Goal: Task Accomplishment & Management: Manage account settings

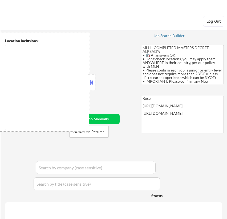
type textarea "country:[GEOGRAPHIC_DATA]"
select select ""pending""
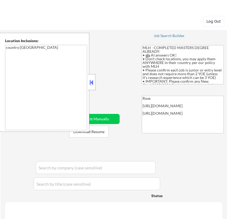
select select ""pending""
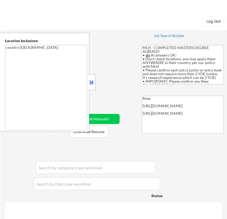
select select ""pending""
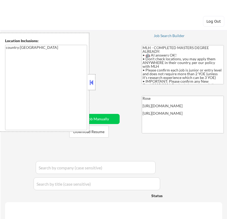
select select ""pending""
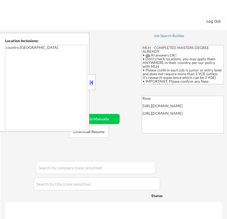
select select ""pending""
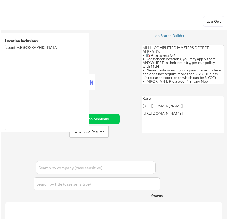
select select ""pending""
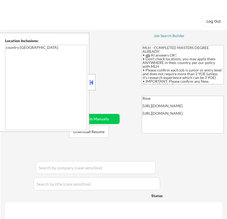
select select ""pending""
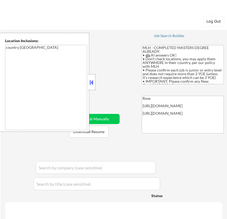
select select ""pending""
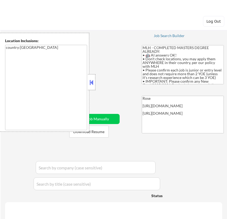
select select ""pending""
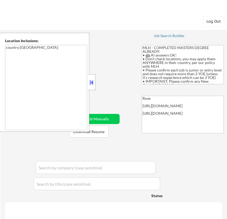
select select ""pending""
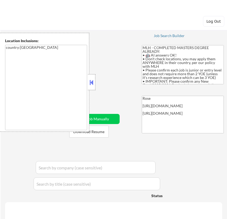
select select ""pending""
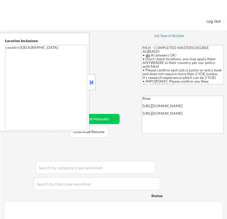
select select ""pending""
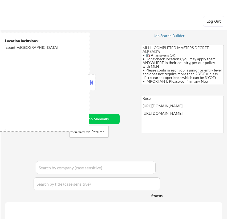
select select ""pending""
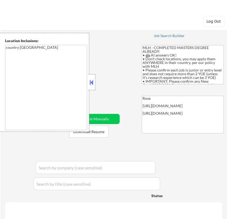
select select ""pending""
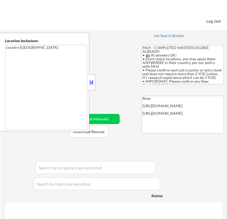
select select ""pending""
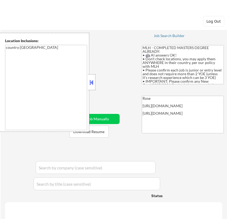
select select ""pending""
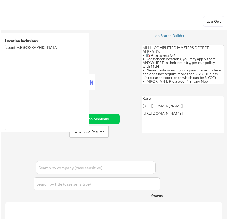
select select ""pending""
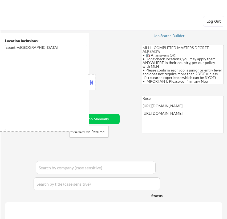
select select ""pending""
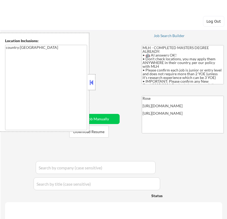
select select ""pending""
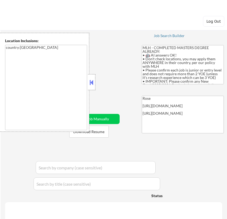
select select ""pending""
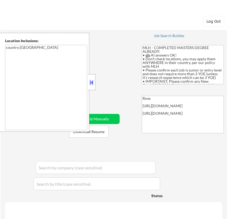
select select ""pending""
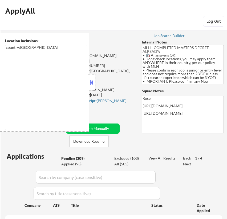
select select ""pending""
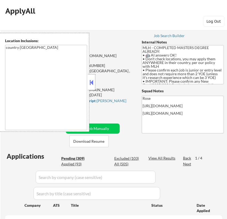
select select ""pending""
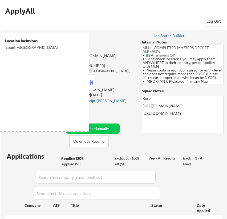
select select ""pending""
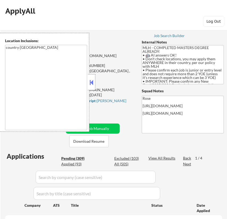
select select ""pending""
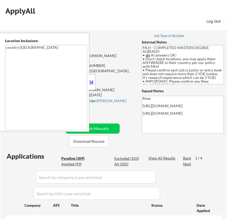
select select ""pending""
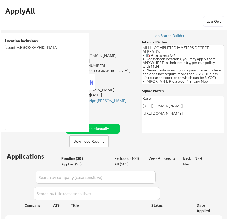
select select ""pending""
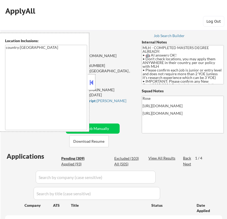
select select ""pending""
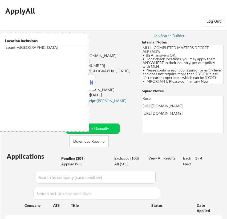
select select ""pending""
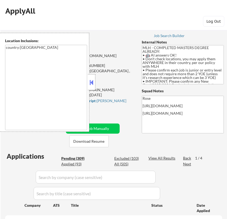
select select ""pending""
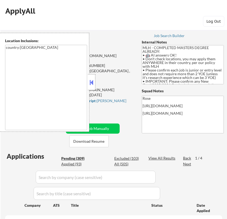
select select ""pending""
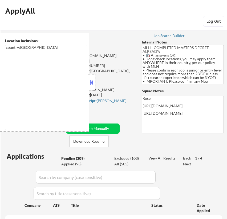
select select ""pending""
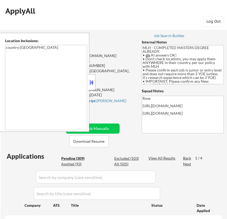
select select ""pending""
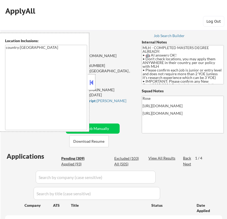
select select ""pending""
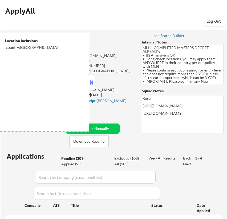
select select ""pending""
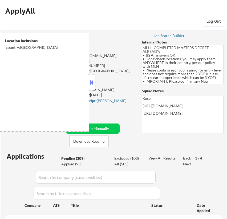
select select ""pending""
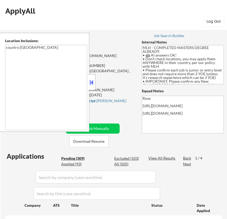
select select ""pending""
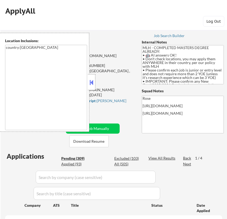
select select ""pending""
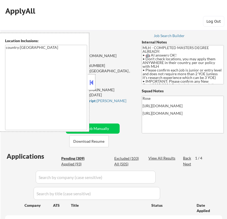
select select ""pending""
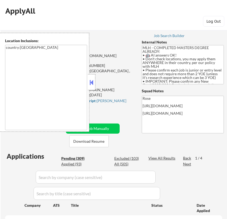
select select ""pending""
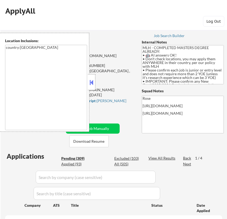
select select ""pending""
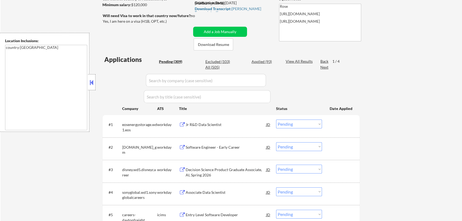
scroll to position [121, 0]
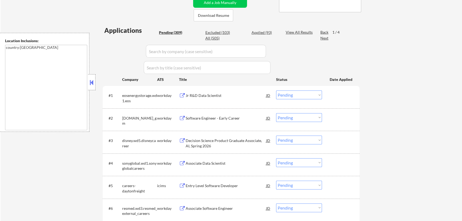
click at [92, 80] on button at bounding box center [92, 82] width 6 height 8
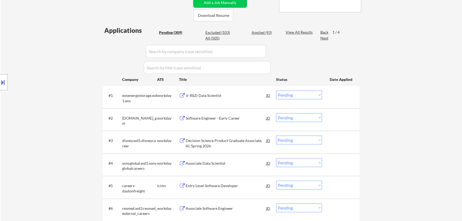
click at [227, 94] on div "Jr R&D Data Scientist" at bounding box center [225, 95] width 80 height 5
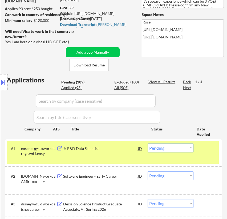
scroll to position [72, 0]
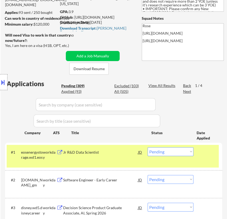
click at [176, 151] on select "Choose an option... Pending Applied Excluded (Questions) Excluded (Expired) Exc…" at bounding box center [171, 151] width 46 height 9
click at [148, 147] on select "Choose an option... Pending Applied Excluded (Questions) Excluded (Expired) Exc…" at bounding box center [171, 151] width 46 height 9
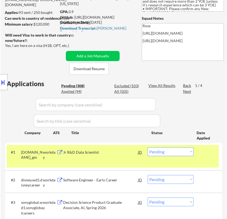
click at [107, 151] on div "Jr R&D Data Scientist" at bounding box center [100, 152] width 75 height 5
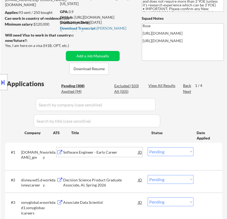
click at [187, 151] on select "Choose an option... Pending Applied Excluded (Questions) Excluded (Expired) Exc…" at bounding box center [171, 151] width 46 height 9
click at [148, 147] on select "Choose an option... Pending Applied Excluded (Questions) Excluded (Expired) Exc…" at bounding box center [171, 151] width 46 height 9
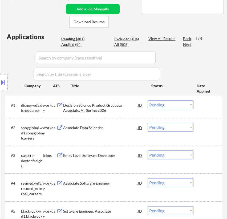
scroll to position [121, 0]
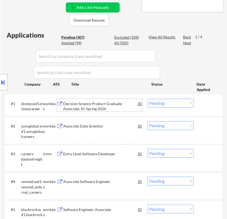
click at [97, 103] on div "Decision Science Product Graduate Associate, AI, Spring 2026" at bounding box center [100, 106] width 75 height 10
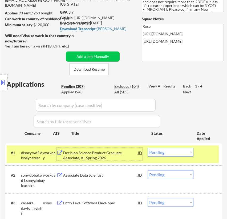
scroll to position [72, 0]
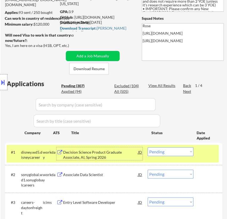
click at [188, 152] on select "Choose an option... Pending Applied Excluded (Questions) Excluded (Expired) Exc…" at bounding box center [171, 151] width 46 height 9
click at [148, 147] on select "Choose an option... Pending Applied Excluded (Questions) Excluded (Expired) Exc…" at bounding box center [171, 151] width 46 height 9
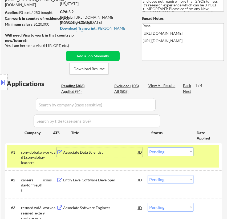
click at [96, 151] on div "Associate Data Scientist" at bounding box center [100, 152] width 75 height 5
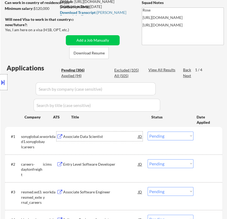
scroll to position [97, 0]
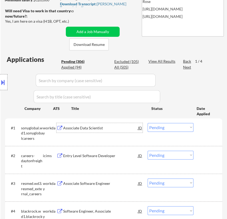
drag, startPoint x: 178, startPoint y: 128, endPoint x: 175, endPoint y: 130, distance: 3.2
click at [178, 128] on select "Choose an option... Pending Applied Excluded (Questions) Excluded (Expired) Exc…" at bounding box center [171, 127] width 46 height 9
click at [148, 123] on select "Choose an option... Pending Applied Excluded (Questions) Excluded (Expired) Exc…" at bounding box center [171, 127] width 46 height 9
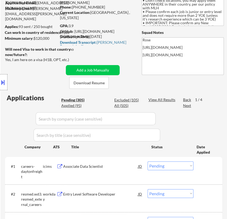
scroll to position [24, 0]
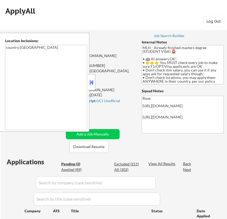
select select ""pending""
click at [90, 80] on button at bounding box center [92, 82] width 6 height 8
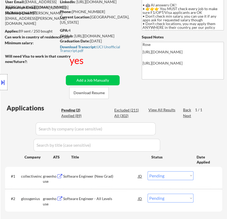
scroll to position [48, 0]
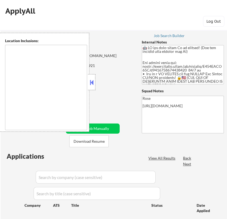
type textarea "Arlington, VA Alexandria, VA Bethesda, MD Silver Spring, MD Falls Church, VA Co…"
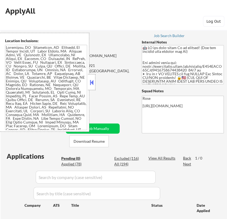
click at [90, 80] on button at bounding box center [92, 82] width 6 height 8
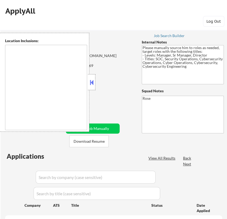
type textarea "Ann Arbor, MI Ypsilanti, MI Saline, MI Dexter, MI Pittsfield Charter Township, …"
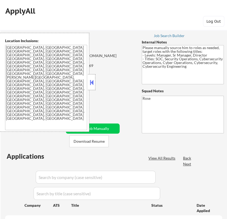
select select ""pending""
click at [93, 82] on button at bounding box center [92, 82] width 6 height 8
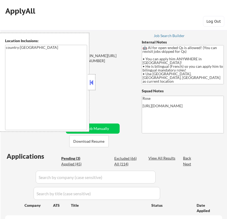
select select ""pending""
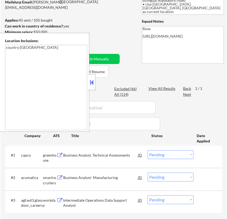
scroll to position [72, 0]
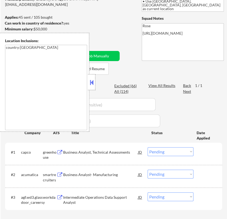
click at [89, 82] on button at bounding box center [92, 82] width 6 height 8
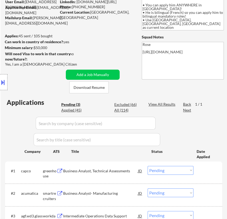
scroll to position [0, 0]
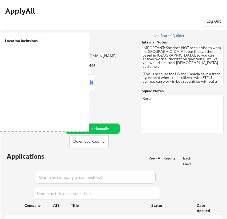
type textarea "[GEOGRAPHIC_DATA], [GEOGRAPHIC_DATA] [GEOGRAPHIC_DATA], [GEOGRAPHIC_DATA], [GEO…"
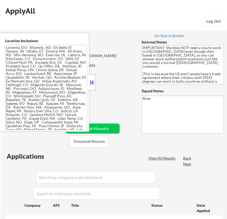
select select ""pending""
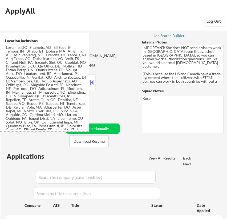
select select ""pending""
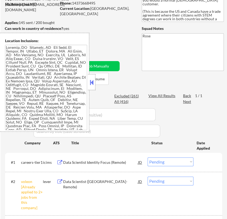
scroll to position [72, 0]
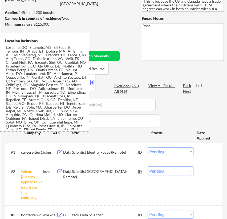
click at [92, 84] on button at bounding box center [92, 82] width 6 height 8
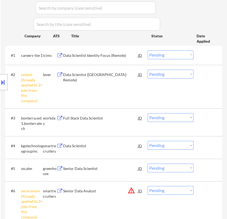
scroll to position [169, 0]
click at [173, 71] on select "Choose an option... Pending Applied Excluded (Questions) Excluded (Expired) Exc…" at bounding box center [171, 73] width 46 height 9
click at [148, 69] on select "Choose an option... Pending Applied Excluded (Questions) Excluded (Expired) Exc…" at bounding box center [171, 73] width 46 height 9
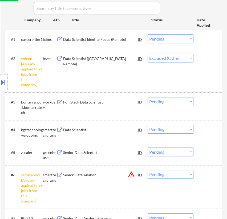
scroll to position [194, 0]
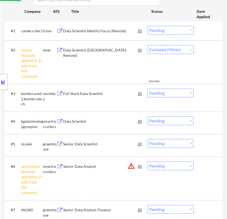
select select ""pending""
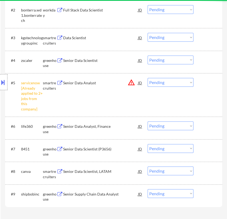
scroll to position [242, 0]
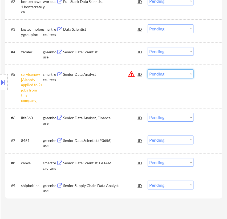
drag, startPoint x: 186, startPoint y: 72, endPoint x: 183, endPoint y: 77, distance: 6.1
click at [186, 72] on select "Choose an option... Pending Applied Excluded (Questions) Excluded (Expired) Exc…" at bounding box center [171, 73] width 46 height 9
click at [148, 69] on select "Choose an option... Pending Applied Excluded (Questions) Excluded (Expired) Exc…" at bounding box center [171, 73] width 46 height 9
select select ""pending""
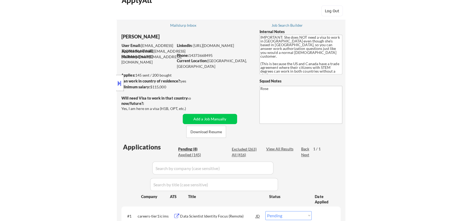
scroll to position [0, 0]
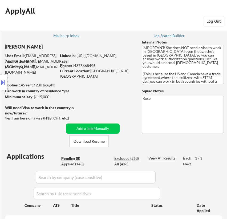
select select ""pending""
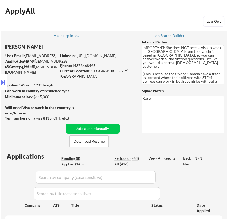
select select ""pending""
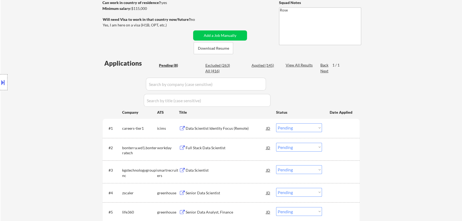
scroll to position [97, 0]
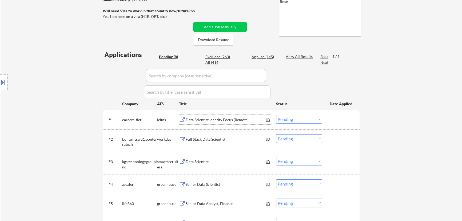
click at [227, 117] on div "Data Scientist Identity Focus (Remote)" at bounding box center [225, 119] width 80 height 5
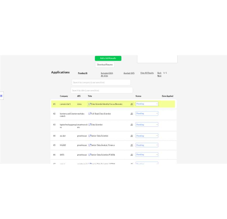
scroll to position [145, 0]
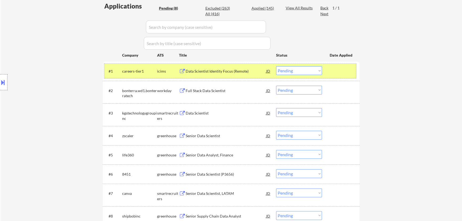
click at [227, 66] on div at bounding box center [340, 71] width 23 height 10
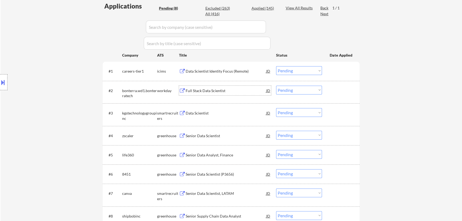
click at [220, 89] on div "Full Stack Data Scientist" at bounding box center [225, 90] width 80 height 5
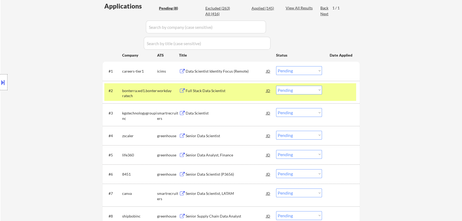
select select ""pending""
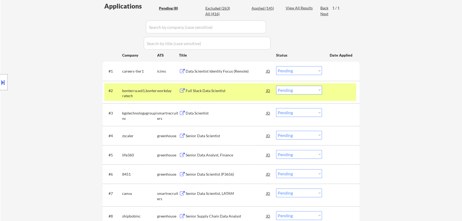
select select ""pending""
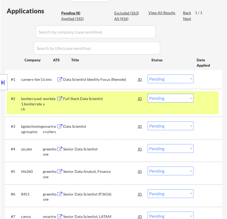
click at [168, 99] on select "Choose an option... Pending Applied Excluded (Questions) Excluded (Expired) Exc…" at bounding box center [171, 98] width 46 height 9
click at [148, 94] on select "Choose an option... Pending Applied Excluded (Questions) Excluded (Expired) Exc…" at bounding box center [171, 98] width 46 height 9
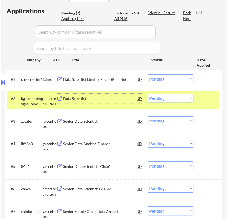
click at [118, 101] on div "Data Scientist" at bounding box center [100, 99] width 75 height 10
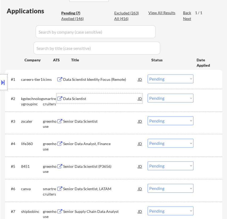
click at [169, 96] on select "Choose an option... Pending Applied Excluded (Questions) Excluded (Expired) Exc…" at bounding box center [171, 98] width 46 height 9
click at [148, 94] on select "Choose an option... Pending Applied Excluded (Questions) Excluded (Expired) Exc…" at bounding box center [171, 98] width 46 height 9
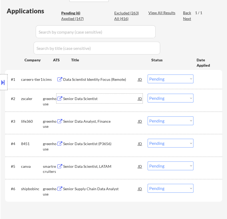
click at [108, 94] on div "Senior Data Scientist" at bounding box center [100, 99] width 75 height 10
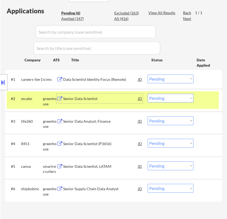
click at [164, 96] on select "Choose an option... Pending Applied Excluded (Questions) Excluded (Expired) Exc…" at bounding box center [171, 98] width 46 height 9
click at [148, 94] on select "Choose an option... Pending Applied Excluded (Questions) Excluded (Expired) Exc…" at bounding box center [171, 98] width 46 height 9
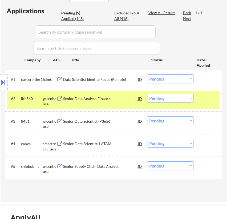
click at [109, 99] on div "Senior Data Analyst, Finance" at bounding box center [100, 98] width 75 height 5
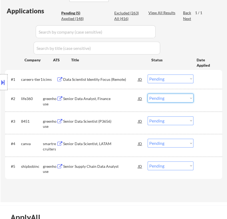
click at [160, 98] on select "Choose an option... Pending Applied Excluded (Questions) Excluded (Expired) Exc…" at bounding box center [171, 98] width 46 height 9
click at [148, 94] on select "Choose an option... Pending Applied Excluded (Questions) Excluded (Expired) Exc…" at bounding box center [171, 98] width 46 height 9
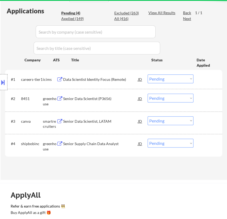
click at [105, 98] on div "Senior Data Scientist (P3656)" at bounding box center [100, 98] width 75 height 5
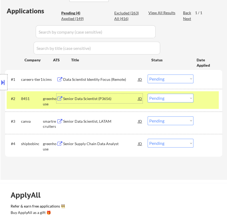
click at [3, 82] on button at bounding box center [3, 82] width 6 height 9
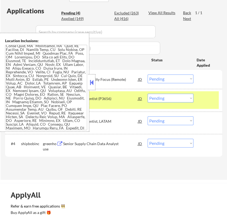
scroll to position [636, 0]
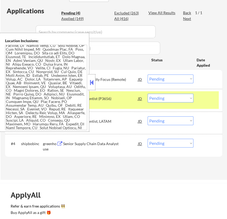
click at [91, 82] on button at bounding box center [92, 82] width 6 height 8
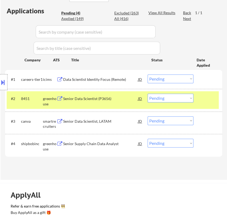
click at [187, 97] on select "Choose an option... Pending Applied Excluded (Questions) Excluded (Expired) Exc…" at bounding box center [171, 98] width 46 height 9
click at [148, 94] on select "Choose an option... Pending Applied Excluded (Questions) Excluded (Expired) Exc…" at bounding box center [171, 98] width 46 height 9
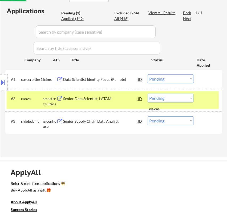
click at [86, 96] on div "Location Inclusions:" at bounding box center [47, 82] width 95 height 99
click at [104, 96] on div "Senior Data Scientist, LATAM" at bounding box center [100, 98] width 75 height 5
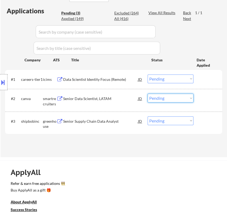
click at [164, 97] on select "Choose an option... Pending Applied Excluded (Questions) Excluded (Expired) Exc…" at bounding box center [171, 98] width 46 height 9
click at [148, 94] on select "Choose an option... Pending Applied Excluded (Questions) Excluded (Expired) Exc…" at bounding box center [171, 98] width 46 height 9
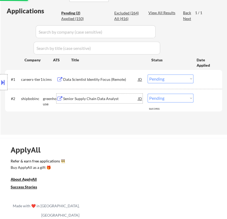
click at [96, 97] on div "Senior Supply Chain Data Analyst" at bounding box center [100, 98] width 75 height 5
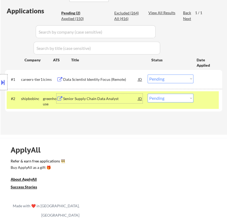
click at [160, 99] on select "Choose an option... Pending Applied Excluded (Questions) Excluded (Expired) Exc…" at bounding box center [171, 98] width 46 height 9
select select ""excluded__salary_""
click at [148, 94] on select "Choose an option... Pending Applied Excluded (Questions) Excluded (Expired) Exc…" at bounding box center [171, 98] width 46 height 9
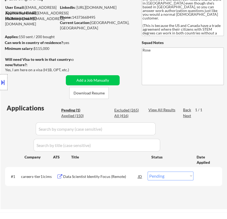
scroll to position [72, 0]
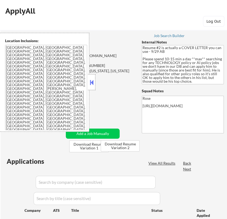
select select ""pending""
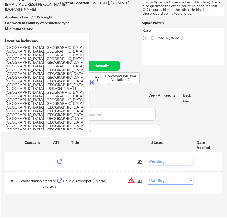
scroll to position [72, 0]
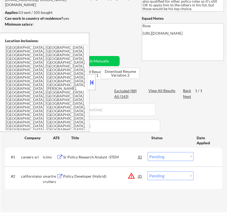
click at [93, 81] on button at bounding box center [92, 82] width 6 height 8
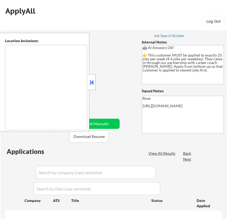
type textarea "[GEOGRAPHIC_DATA], ON [GEOGRAPHIC_DATA], ON [GEOGRAPHIC_DATA], ON [GEOGRAPHIC_D…"
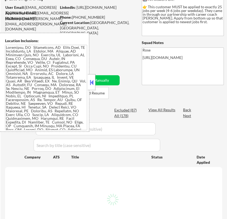
select select ""pending""
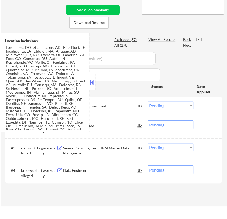
scroll to position [121, 0]
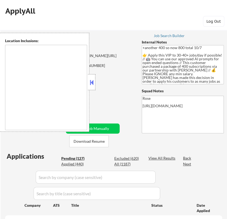
type textarea "remote"
click at [93, 85] on button at bounding box center [92, 82] width 6 height 8
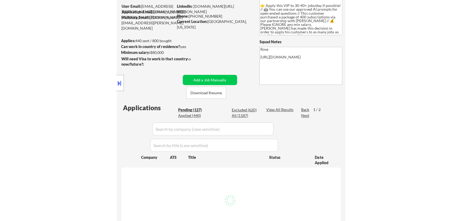
scroll to position [72, 0]
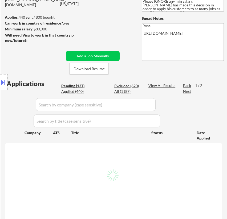
select select ""pending""
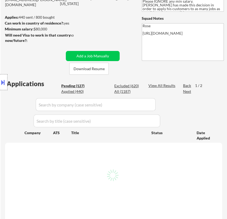
select select ""pending""
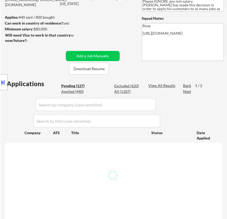
select select ""pending""
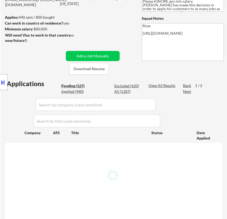
select select ""pending""
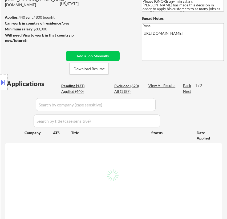
select select ""pending""
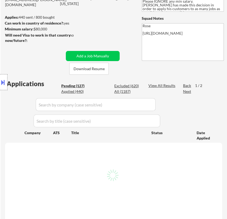
select select ""pending""
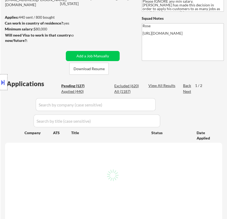
select select ""pending""
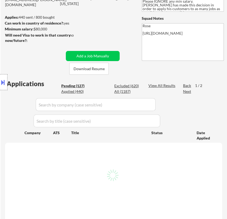
select select ""pending""
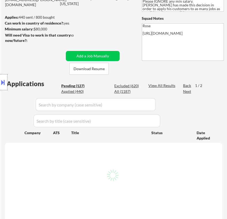
select select ""pending""
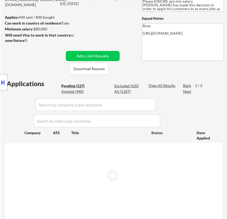
select select ""pending""
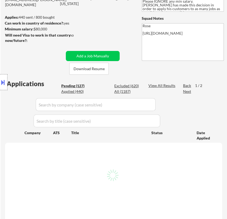
select select ""pending""
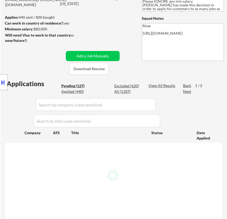
select select ""pending""
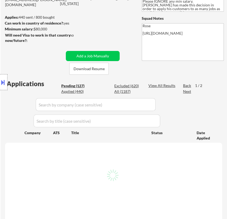
select select ""pending""
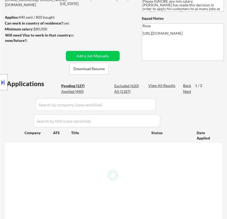
select select ""pending""
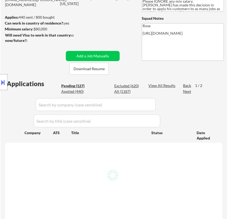
select select ""pending""
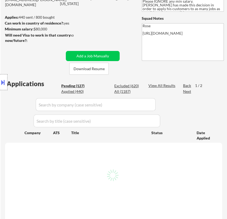
select select ""pending""
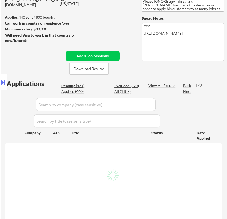
select select ""pending""
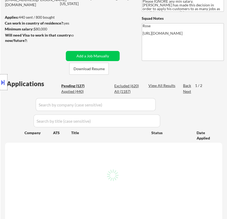
select select ""pending""
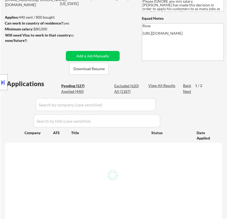
select select ""pending""
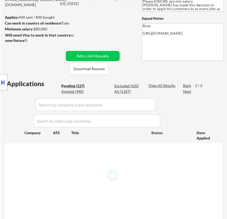
select select ""pending""
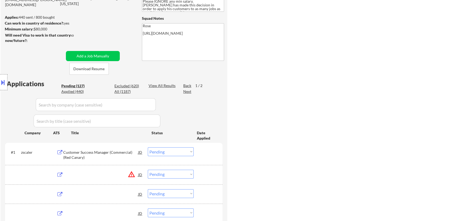
select select ""pending""
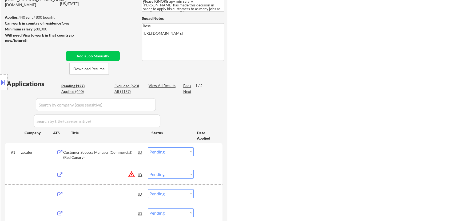
select select ""pending""
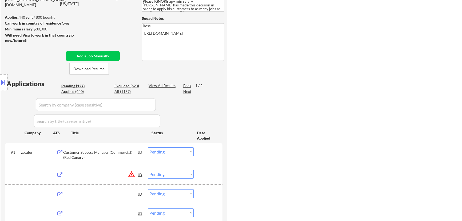
select select ""pending""
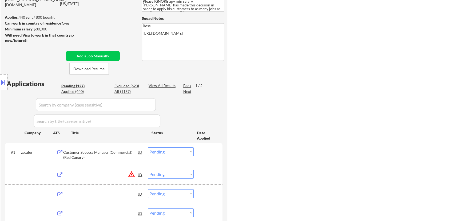
select select ""pending""
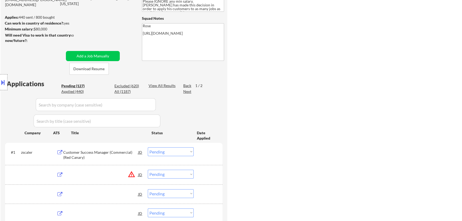
select select ""pending""
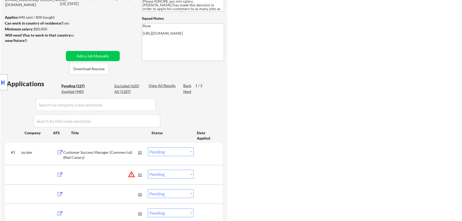
select select ""pending""
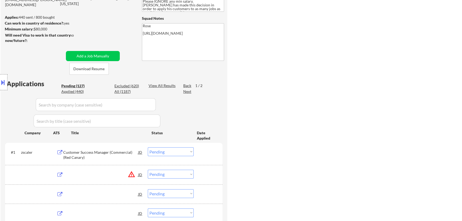
select select ""pending""
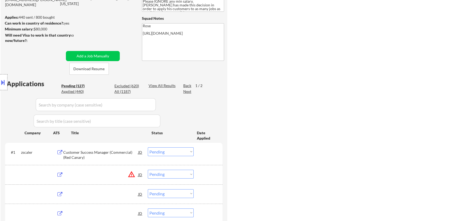
select select ""pending""
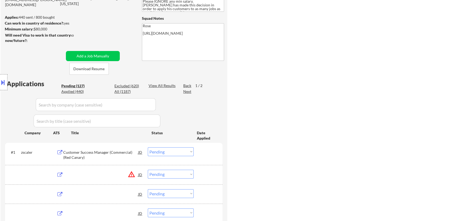
select select ""pending""
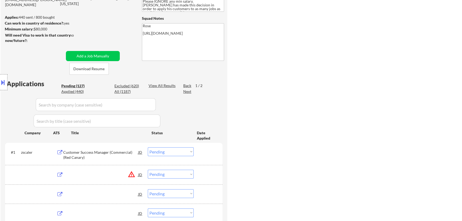
select select ""pending""
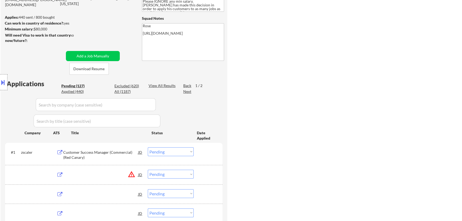
select select ""pending""
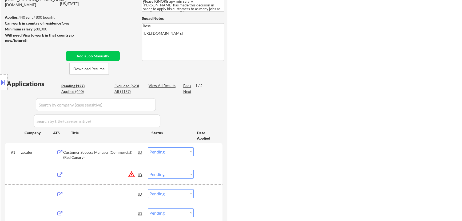
select select ""pending""
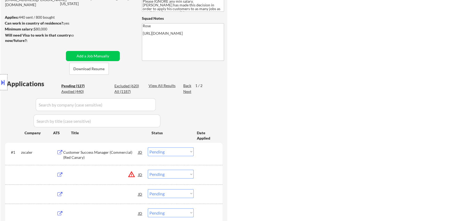
select select ""pending""
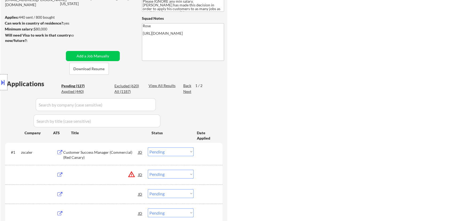
select select ""pending""
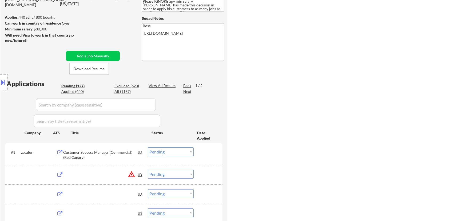
select select ""pending""
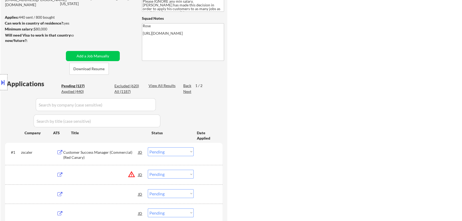
select select ""pending""
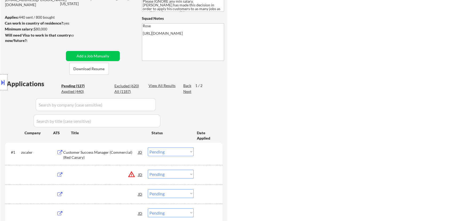
select select ""pending""
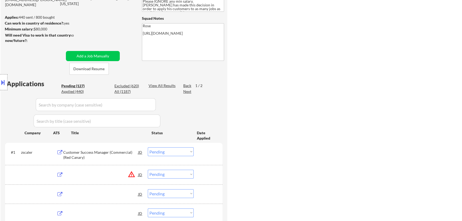
select select ""pending""
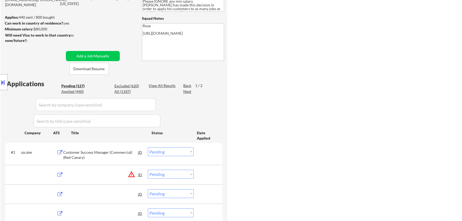
select select ""pending""
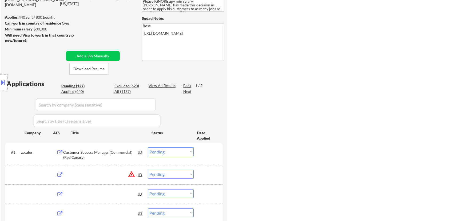
select select ""pending""
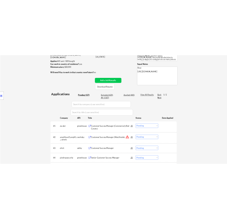
scroll to position [97, 0]
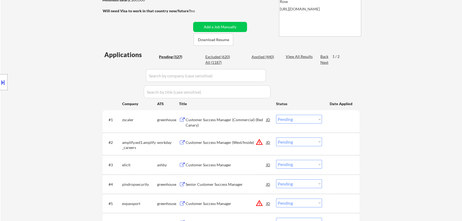
click at [227, 121] on div "Customer Success Manager (Commercial) (Red Canary)" at bounding box center [225, 122] width 80 height 10
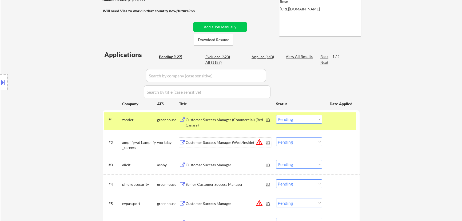
click at [227, 142] on div "Customer Success Manager (West/Inside)" at bounding box center [225, 142] width 80 height 5
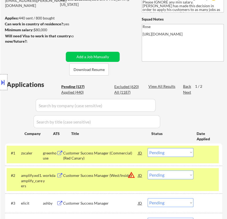
scroll to position [72, 0]
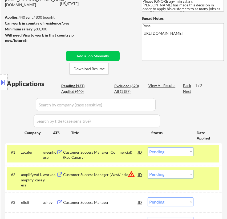
click at [181, 152] on select "Choose an option... Pending Applied Excluded (Questions) Excluded (Expired) Exc…" at bounding box center [171, 151] width 46 height 9
click at [148, 147] on select "Choose an option... Pending Applied Excluded (Questions) Excluded (Expired) Exc…" at bounding box center [171, 151] width 46 height 9
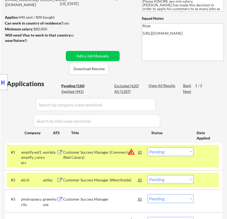
click at [107, 180] on div "Customer Success Manager (West/Inside)" at bounding box center [100, 179] width 75 height 5
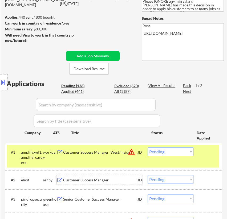
click at [183, 151] on select "Choose an option... Pending Applied Excluded (Questions) Excluded (Expired) Exc…" at bounding box center [171, 151] width 46 height 9
click at [148, 147] on select "Choose an option... Pending Applied Excluded (Questions) Excluded (Expired) Exc…" at bounding box center [171, 151] width 46 height 9
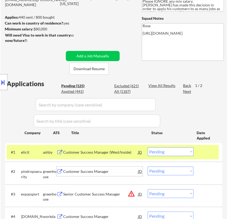
click at [72, 173] on div "Customer Success Manager" at bounding box center [100, 171] width 75 height 10
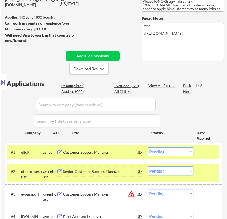
click at [178, 150] on select "Choose an option... Pending Applied Excluded (Questions) Excluded (Expired) Exc…" at bounding box center [171, 151] width 46 height 9
click at [148, 147] on select "Choose an option... Pending Applied Excluded (Questions) Excluded (Expired) Exc…" at bounding box center [171, 151] width 46 height 9
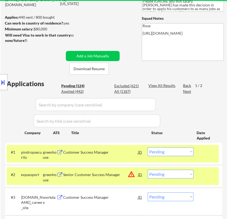
click at [90, 170] on div "Senior Customer Success Manager" at bounding box center [100, 174] width 75 height 10
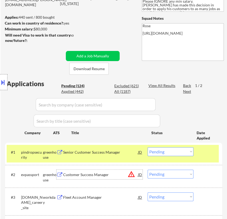
click at [173, 151] on select "Choose an option... Pending Applied Excluded (Questions) Excluded (Expired) Exc…" at bounding box center [171, 151] width 46 height 9
click at [148, 147] on select "Choose an option... Pending Applied Excluded (Questions) Excluded (Expired) Exc…" at bounding box center [171, 151] width 46 height 9
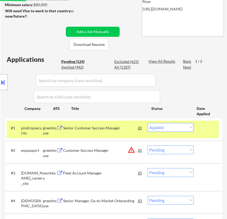
scroll to position [121, 0]
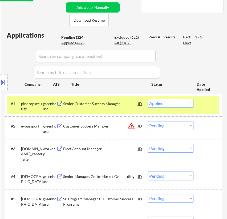
click at [185, 126] on select "Choose an option... Pending Applied Excluded (Questions) Excluded (Expired) Exc…" at bounding box center [171, 125] width 46 height 9
click at [148, 121] on select "Choose an option... Pending Applied Excluded (Questions) Excluded (Expired) Exc…" at bounding box center [171, 125] width 46 height 9
click at [86, 146] on div "Fleet Account Manager" at bounding box center [100, 148] width 75 height 5
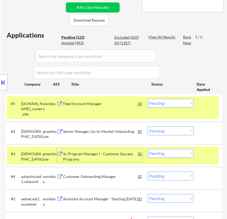
click at [205, 157] on div at bounding box center [208, 154] width 15 height 10
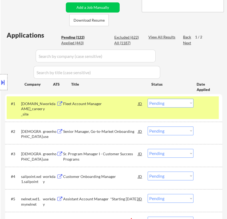
click at [105, 137] on div "#2 samsara greenhouse Senior Manager, Go-to-Market Onboarding JD warning_amber …" at bounding box center [113, 133] width 212 height 18
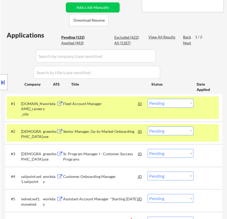
click at [109, 133] on div "Senior Manager, Go-to-Market Onboarding" at bounding box center [100, 131] width 75 height 5
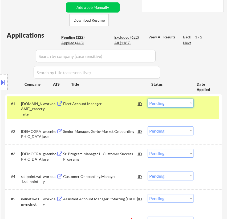
click at [162, 100] on select "Choose an option... Pending Applied Excluded (Questions) Excluded (Expired) Exc…" at bounding box center [171, 103] width 46 height 9
click at [148, 99] on select "Choose an option... Pending Applied Excluded (Questions) Excluded (Expired) Exc…" at bounding box center [171, 103] width 46 height 9
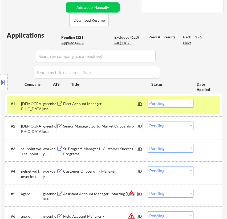
click at [99, 127] on div "Senior Manager, Go-to-Market Onboarding" at bounding box center [100, 125] width 75 height 5
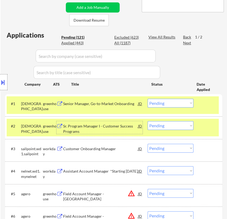
click at [172, 101] on select "Choose an option... Pending Applied Excluded (Questions) Excluded (Expired) Exc…" at bounding box center [171, 103] width 46 height 9
click at [148, 99] on select "Choose an option... Pending Applied Excluded (Questions) Excluded (Expired) Exc…" at bounding box center [171, 103] width 46 height 9
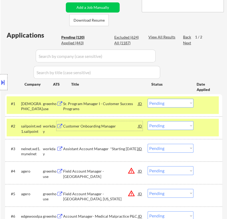
click at [105, 128] on div "Customer Onboarding Manager" at bounding box center [100, 126] width 75 height 10
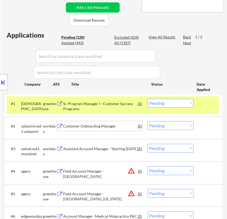
click at [165, 102] on select "Choose an option... Pending Applied Excluded (Questions) Excluded (Expired) Exc…" at bounding box center [171, 103] width 46 height 9
click at [148, 99] on select "Choose an option... Pending Applied Excluded (Questions) Excluded (Expired) Exc…" at bounding box center [171, 103] width 46 height 9
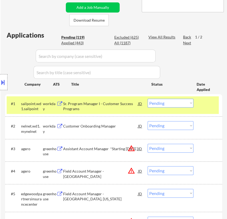
click at [104, 126] on div "Customer Onboarding Manager" at bounding box center [100, 125] width 75 height 5
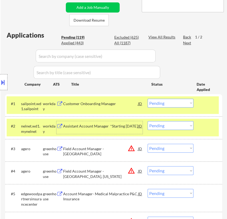
click at [164, 100] on select "Choose an option... Pending Applied Excluded (Questions) Excluded (Expired) Exc…" at bounding box center [171, 103] width 46 height 9
click at [148, 99] on select "Choose an option... Pending Applied Excluded (Questions) Excluded (Expired) Exc…" at bounding box center [171, 103] width 46 height 9
click at [183, 125] on select "Choose an option... Pending Applied Excluded (Questions) Excluded (Expired) Exc…" at bounding box center [171, 125] width 46 height 9
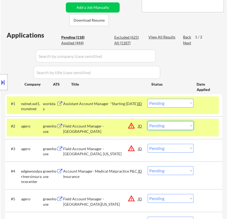
click at [178, 102] on select "Choose an option... Pending Applied Excluded (Questions) Excluded (Expired) Exc…" at bounding box center [171, 103] width 46 height 9
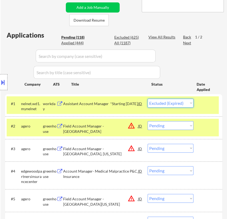
click at [148, 99] on select "Choose an option... Pending Applied Excluded (Questions) Excluded (Expired) Exc…" at bounding box center [171, 103] width 46 height 9
click at [105, 129] on div "Field Account Manager - Tampa Territory" at bounding box center [100, 126] width 75 height 10
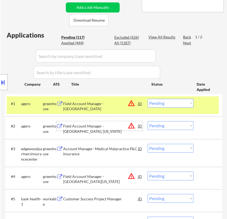
drag, startPoint x: 165, startPoint y: 104, endPoint x: 166, endPoint y: 107, distance: 2.7
click at [165, 104] on select "Choose an option... Pending Applied Excluded (Questions) Excluded (Expired) Exc…" at bounding box center [171, 103] width 46 height 9
click at [148, 99] on select "Choose an option... Pending Applied Excluded (Questions) Excluded (Expired) Exc…" at bounding box center [171, 103] width 46 height 9
click at [172, 125] on select "Choose an option... Pending Applied Excluded (Questions) Excluded (Expired) Exc…" at bounding box center [171, 125] width 46 height 9
click at [148, 121] on select "Choose an option... Pending Applied Excluded (Questions) Excluded (Expired) Exc…" at bounding box center [171, 125] width 46 height 9
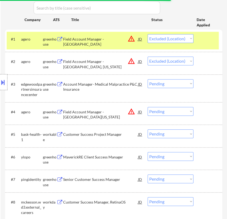
scroll to position [194, 0]
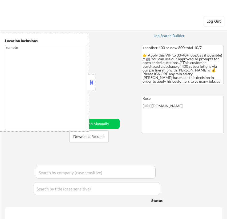
select select ""pending""
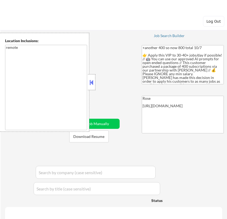
select select ""pending""
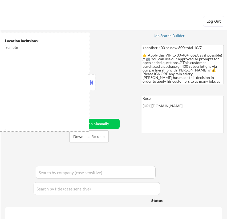
select select ""pending""
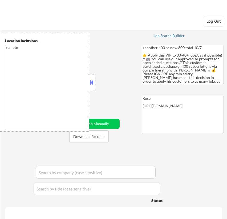
select select ""pending""
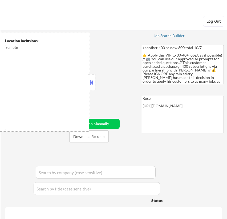
select select ""pending""
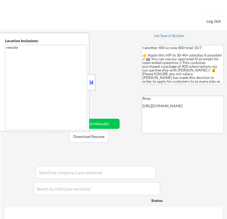
select select ""pending""
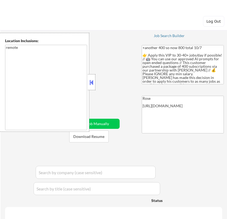
select select ""pending""
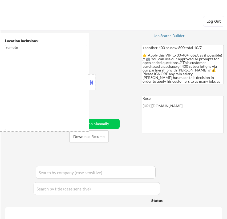
select select ""pending""
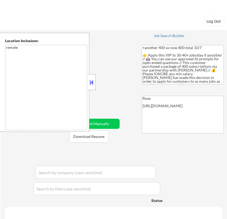
select select ""pending""
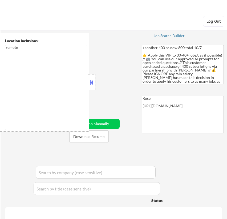
select select ""pending""
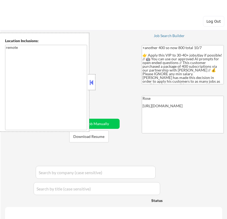
select select ""pending""
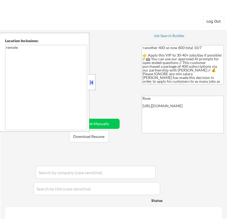
select select ""pending""
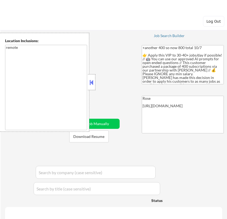
select select ""pending""
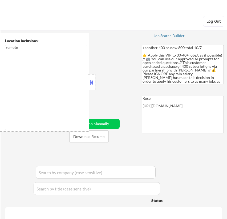
select select ""pending""
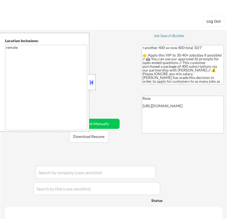
select select ""pending""
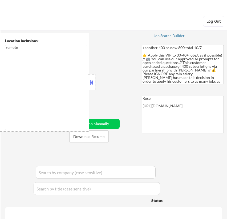
select select ""pending""
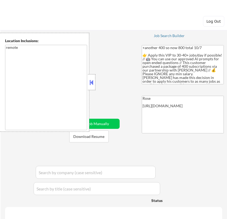
select select ""pending""
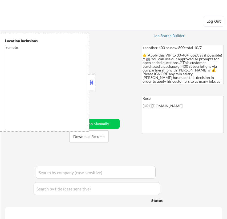
select select ""pending""
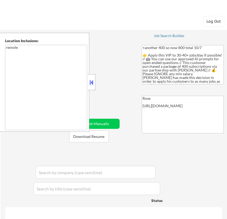
select select ""pending""
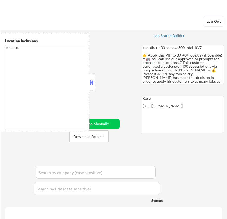
select select ""pending""
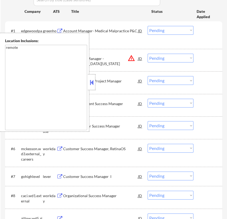
scroll to position [194, 0]
click at [94, 84] on button at bounding box center [92, 82] width 6 height 8
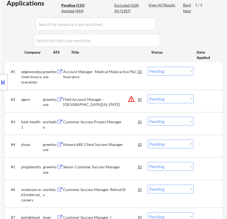
scroll to position [145, 0]
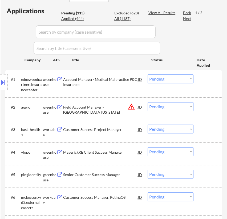
click at [180, 105] on select "Choose an option... Pending Applied Excluded (Questions) Excluded (Expired) Exc…" at bounding box center [171, 106] width 46 height 9
click at [148, 102] on select "Choose an option... Pending Applied Excluded (Questions) Excluded (Expired) Exc…" at bounding box center [171, 106] width 46 height 9
select select ""pending""
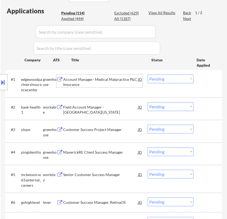
click at [101, 84] on div "Account Manager- Medical Malpractice P&C Insurance" at bounding box center [100, 82] width 75 height 10
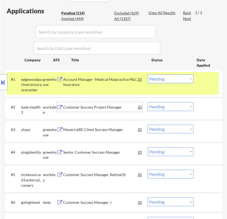
click at [97, 104] on div "Customer Success Project Manager" at bounding box center [100, 106] width 75 height 5
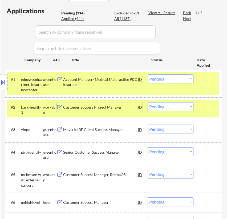
click at [171, 78] on select "Choose an option... Pending Applied Excluded (Questions) Excluded (Expired) Exc…" at bounding box center [171, 78] width 46 height 9
click at [148, 74] on select "Choose an option... Pending Applied Excluded (Questions) Excluded (Expired) Exc…" at bounding box center [171, 78] width 46 height 9
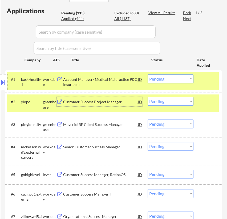
click at [111, 102] on div "Customer Success Project Manager" at bounding box center [100, 101] width 75 height 5
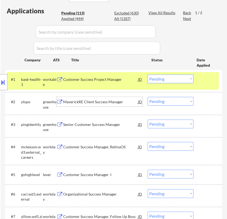
click at [158, 77] on select "Choose an option... Pending Applied Excluded (Questions) Excluded (Expired) Exc…" at bounding box center [171, 78] width 46 height 9
click at [148, 74] on select "Choose an option... Pending Applied Excluded (Questions) Excluded (Expired) Exc…" at bounding box center [171, 78] width 46 height 9
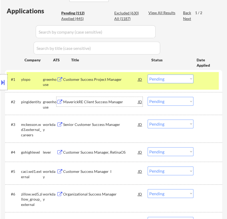
click at [101, 104] on div "MaverickRE Client Success Manager" at bounding box center [100, 101] width 75 height 5
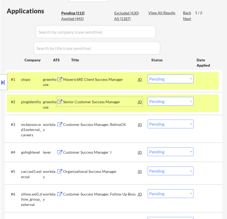
click at [172, 79] on select "Choose an option... Pending Applied Excluded (Questions) Excluded (Expired) Exc…" at bounding box center [171, 78] width 46 height 9
click at [148, 74] on select "Choose an option... Pending Applied Excluded (Questions) Excluded (Expired) Exc…" at bounding box center [171, 78] width 46 height 9
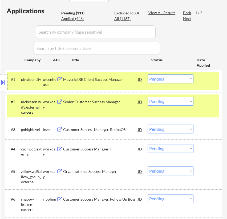
click at [105, 104] on div "Senior Customer Success Manager" at bounding box center [100, 101] width 75 height 5
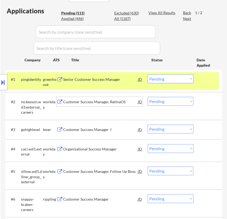
click at [162, 78] on select "Choose an option... Pending Applied Excluded (Questions) Excluded (Expired) Exc…" at bounding box center [171, 78] width 46 height 9
click at [148, 74] on select "Choose an option... Pending Applied Excluded (Questions) Excluded (Expired) Exc…" at bounding box center [171, 78] width 46 height 9
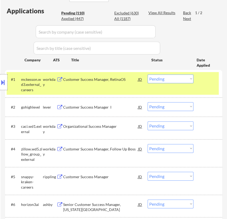
click at [94, 106] on div "Location Inclusions: remote" at bounding box center [47, 82] width 95 height 99
click at [104, 109] on div "Customer Success Manager I" at bounding box center [100, 106] width 75 height 5
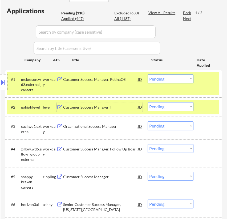
click at [179, 79] on select "Choose an option... Pending Applied Excluded (Questions) Excluded (Expired) Exc…" at bounding box center [171, 78] width 46 height 9
select select ""applied""
click at [148, 74] on select "Choose an option... Pending Applied Excluded (Questions) Excluded (Expired) Exc…" at bounding box center [171, 78] width 46 height 9
click at [174, 107] on select "Choose an option... Pending Applied Excluded (Questions) Excluded (Expired) Exc…" at bounding box center [171, 106] width 46 height 9
select select ""excluded__expired_""
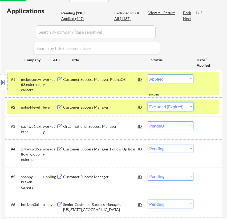
click at [148, 102] on select "Choose an option... Pending Applied Excluded (Questions) Excluded (Expired) Exc…" at bounding box center [171, 106] width 46 height 9
select select ""pending""
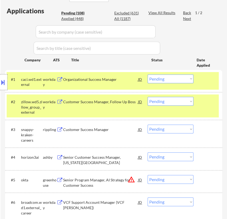
click at [104, 78] on div "Organizational Success Manager" at bounding box center [100, 79] width 75 height 5
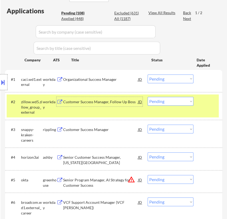
click at [97, 102] on div "Customer Success Manager, Follow Up Boss" at bounding box center [100, 101] width 75 height 5
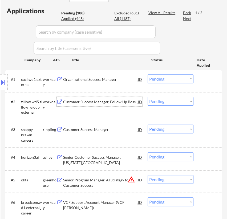
click at [160, 78] on select "Choose an option... Pending Applied Excluded (Questions) Excluded (Expired) Exc…" at bounding box center [171, 78] width 46 height 9
click at [148, 74] on select "Choose an option... Pending Applied Excluded (Questions) Excluded (Expired) Exc…" at bounding box center [171, 78] width 46 height 9
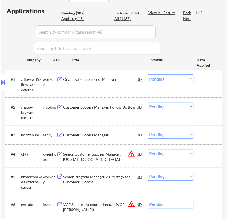
click at [103, 107] on div "Customer Success Manager, Follow Up Boss" at bounding box center [100, 106] width 75 height 5
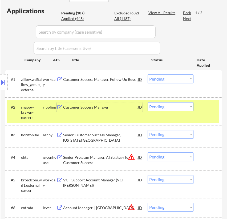
click at [179, 75] on select "Choose an option... Pending Applied Excluded (Questions) Excluded (Expired) Exc…" at bounding box center [171, 78] width 46 height 9
click at [148, 74] on select "Choose an option... Pending Applied Excluded (Questions) Excluded (Expired) Exc…" at bounding box center [171, 78] width 46 height 9
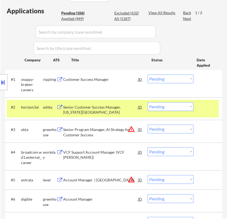
click at [98, 111] on div "Senior Customer Success Manager, New York City" at bounding box center [100, 109] width 75 height 10
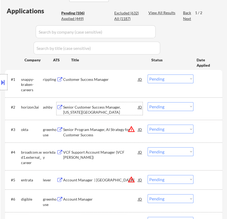
click at [174, 78] on select "Choose an option... Pending Applied Excluded (Questions) Excluded (Expired) Exc…" at bounding box center [171, 78] width 46 height 9
click at [148, 74] on select "Choose an option... Pending Applied Excluded (Questions) Excluded (Expired) Exc…" at bounding box center [171, 78] width 46 height 9
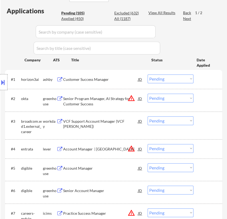
click at [175, 77] on select "Choose an option... Pending Applied Excluded (Questions) Excluded (Expired) Exc…" at bounding box center [171, 78] width 46 height 9
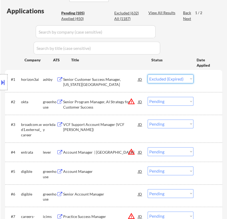
click at [148, 74] on select "Choose an option... Pending Applied Excluded (Questions) Excluded (Expired) Exc…" at bounding box center [171, 78] width 46 height 9
click at [103, 104] on div "Senior Program Manager, AI Strategy for Customer Success" at bounding box center [100, 104] width 75 height 10
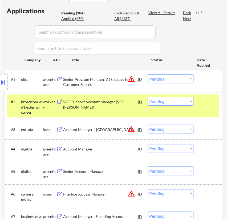
click at [91, 99] on div "Location Inclusions: remote" at bounding box center [47, 82] width 95 height 99
click at [109, 100] on div "VCF Support Account Manager (VCF SAM)" at bounding box center [100, 104] width 75 height 10
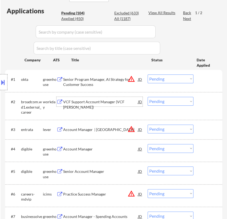
drag, startPoint x: 178, startPoint y: 79, endPoint x: 177, endPoint y: 82, distance: 2.9
click at [178, 79] on select "Choose an option... Pending Applied Excluded (Questions) Excluded (Expired) Exc…" at bounding box center [171, 78] width 46 height 9
select select ""excluded__bad_match_""
click at [148, 74] on select "Choose an option... Pending Applied Excluded (Questions) Excluded (Expired) Exc…" at bounding box center [171, 78] width 46 height 9
click at [181, 102] on select "Choose an option... Pending Applied Excluded (Questions) Excluded (Expired) Exc…" at bounding box center [171, 101] width 46 height 9
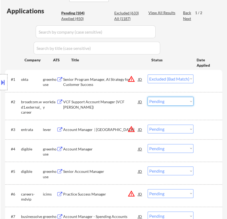
select select ""excluded__expired_""
click at [148, 97] on select "Choose an option... Pending Applied Excluded (Questions) Excluded (Expired) Exc…" at bounding box center [171, 101] width 46 height 9
click at [84, 130] on div "Location Inclusions: remote" at bounding box center [47, 82] width 95 height 99
click at [101, 129] on div "Account Manager | Central Region" at bounding box center [100, 129] width 75 height 5
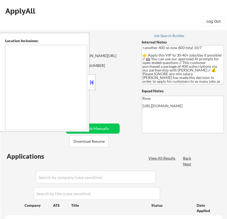
select select ""pending""
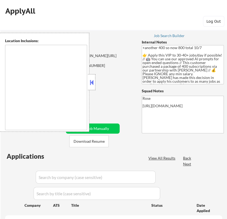
select select ""pending""
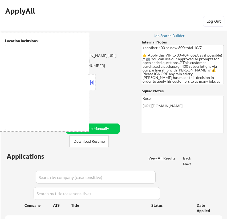
select select ""pending""
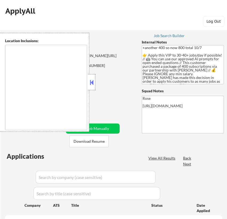
select select ""pending""
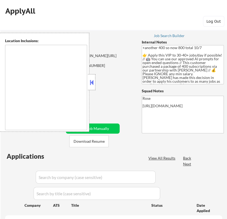
select select ""pending""
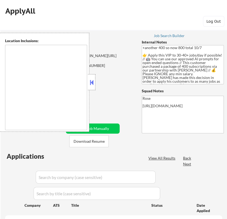
select select ""pending""
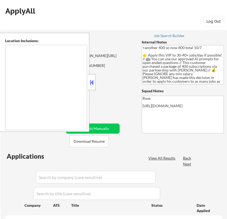
select select ""pending""
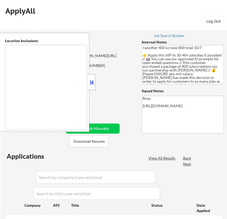
select select ""pending""
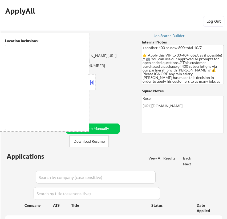
select select ""pending""
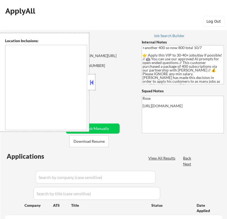
select select ""pending""
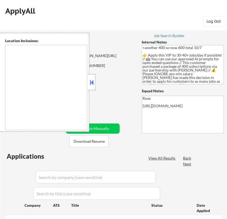
select select ""pending""
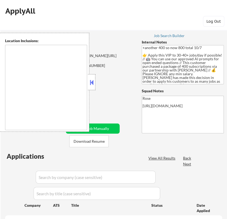
select select ""pending""
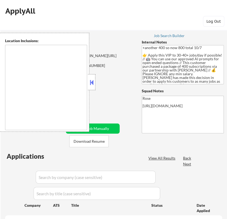
select select ""pending""
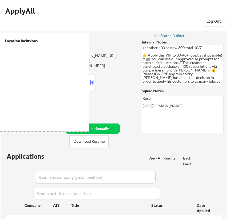
select select ""pending""
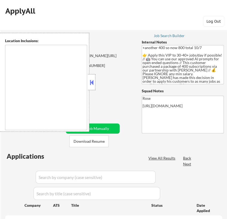
select select ""pending""
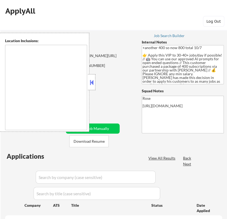
select select ""pending""
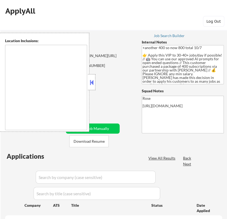
select select ""pending""
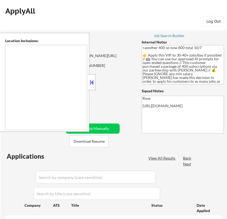
select select ""pending""
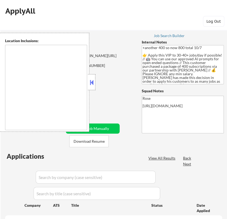
select select ""pending""
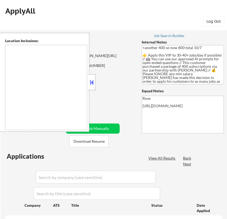
select select ""pending""
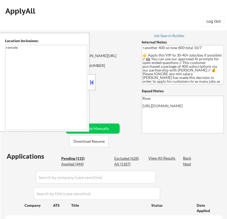
type textarea "remote"
click at [90, 82] on button at bounding box center [92, 82] width 6 height 8
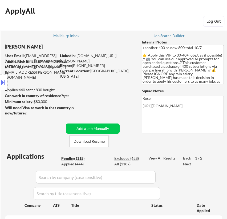
select select ""pending""
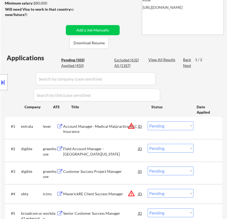
scroll to position [121, 0]
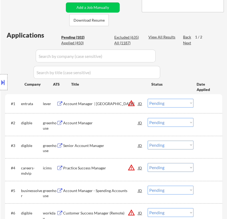
click at [167, 101] on select "Choose an option... Pending Applied Excluded (Questions) Excluded (Expired) Exc…" at bounding box center [171, 103] width 46 height 9
click at [148, 99] on select "Choose an option... Pending Applied Excluded (Questions) Excluded (Expired) Exc…" at bounding box center [171, 103] width 46 height 9
click at [98, 121] on div "Account Manager" at bounding box center [100, 122] width 75 height 5
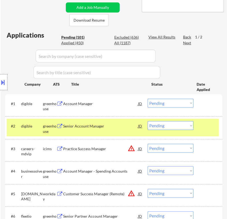
click at [169, 101] on select "Choose an option... Pending Applied Excluded (Questions) Excluded (Expired) Exc…" at bounding box center [171, 103] width 46 height 9
click at [148, 99] on select "Choose an option... Pending Applied Excluded (Questions) Excluded (Expired) Exc…" at bounding box center [171, 103] width 46 height 9
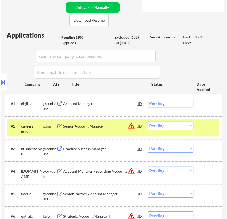
click at [98, 108] on div "#1 digible greenhouse Account Manager JD warning_amber Choose an option... Pend…" at bounding box center [113, 105] width 212 height 18
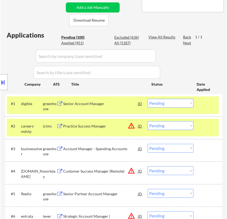
click at [102, 103] on div "Senior Account Manager" at bounding box center [100, 103] width 75 height 5
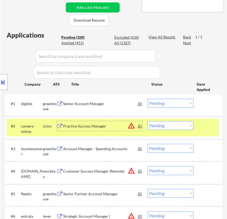
click at [107, 124] on div "Practice Success Manager" at bounding box center [100, 125] width 75 height 5
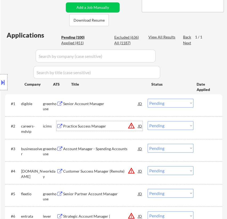
click at [160, 106] on select "Choose an option... Pending Applied Excluded (Questions) Excluded (Expired) Exc…" at bounding box center [171, 103] width 46 height 9
click at [148, 99] on select "Choose an option... Pending Applied Excluded (Questions) Excluded (Expired) Exc…" at bounding box center [171, 103] width 46 height 9
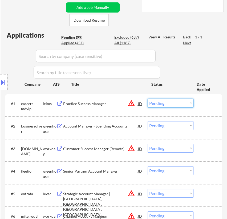
click at [175, 104] on select "Choose an option... Pending Applied Excluded (Questions) Excluded (Expired) Exc…" at bounding box center [171, 103] width 46 height 9
click at [148, 99] on select "Choose an option... Pending Applied Excluded (Questions) Excluded (Expired) Exc…" at bounding box center [171, 103] width 46 height 9
select select ""pending""
click at [113, 125] on div "Account Manager - Spending Accounts" at bounding box center [100, 125] width 75 height 5
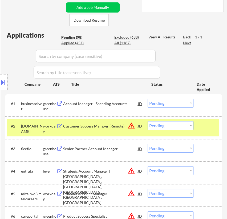
click at [93, 102] on div "Location Inclusions: remote" at bounding box center [47, 82] width 95 height 99
click at [121, 103] on div "Account Manager - Spending Accounts" at bounding box center [100, 103] width 75 height 5
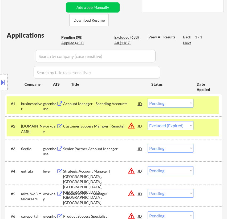
select select ""pending""
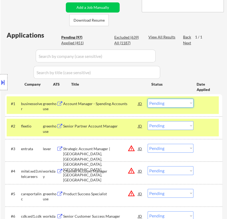
click at [177, 102] on select "Choose an option... Pending Applied Excluded (Questions) Excluded (Expired) Exc…" at bounding box center [171, 103] width 46 height 9
click at [148, 99] on select "Choose an option... Pending Applied Excluded (Questions) Excluded (Expired) Exc…" at bounding box center [171, 103] width 46 height 9
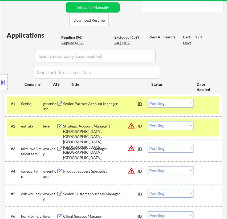
click at [99, 84] on div "Title" at bounding box center [108, 84] width 75 height 5
click at [198, 125] on div "#2 entrata lever Strategic Account Manager | PA, VA, DC, IL, OH, MA JD warning_…" at bounding box center [113, 128] width 212 height 18
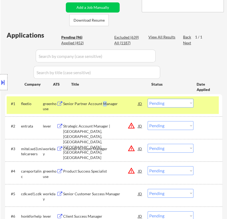
click at [104, 103] on div "Senior Partner Account Manager" at bounding box center [100, 103] width 75 height 5
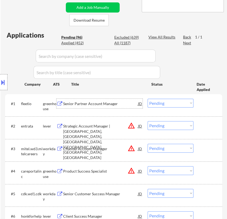
click at [84, 124] on div "Location Inclusions: remote" at bounding box center [47, 82] width 95 height 99
click at [118, 125] on div "Strategic Account Manager | [GEOGRAPHIC_DATA], [GEOGRAPHIC_DATA], [GEOGRAPHIC_D…" at bounding box center [100, 141] width 75 height 37
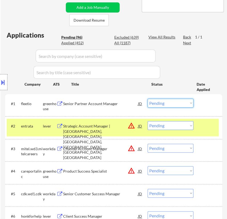
drag, startPoint x: 171, startPoint y: 100, endPoint x: 173, endPoint y: 104, distance: 3.9
click at [171, 100] on select "Choose an option... Pending Applied Excluded (Questions) Excluded (Expired) Exc…" at bounding box center [171, 103] width 46 height 9
click at [148, 99] on select "Choose an option... Pending Applied Excluded (Questions) Excluded (Expired) Exc…" at bounding box center [171, 103] width 46 height 9
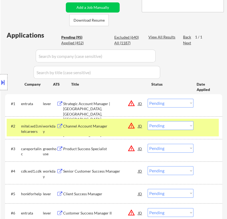
click at [107, 124] on div "Channel Account Manager" at bounding box center [100, 125] width 75 height 5
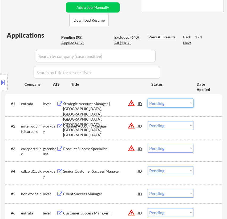
click at [171, 102] on select "Choose an option... Pending Applied Excluded (Questions) Excluded (Expired) Exc…" at bounding box center [171, 103] width 46 height 9
click at [148, 99] on select "Choose an option... Pending Applied Excluded (Questions) Excluded (Expired) Exc…" at bounding box center [171, 103] width 46 height 9
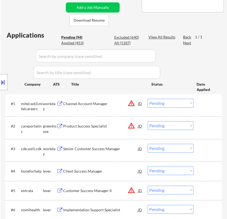
click at [104, 125] on div "Product Success Specialist" at bounding box center [100, 125] width 75 height 5
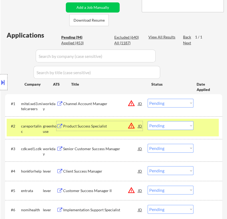
click at [168, 101] on select "Choose an option... Pending Applied Excluded (Questions) Excluded (Expired) Exc…" at bounding box center [171, 103] width 46 height 9
click at [148, 99] on select "Choose an option... Pending Applied Excluded (Questions) Excluded (Expired) Exc…" at bounding box center [171, 103] width 46 height 9
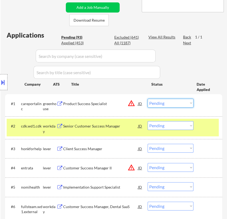
click at [162, 103] on select "Choose an option... Pending Applied Excluded (Questions) Excluded (Expired) Exc…" at bounding box center [171, 103] width 46 height 9
click at [148, 99] on select "Choose an option... Pending Applied Excluded (Questions) Excluded (Expired) Exc…" at bounding box center [171, 103] width 46 height 9
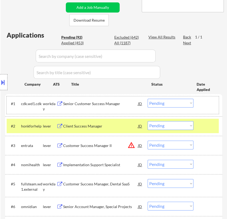
click at [111, 108] on div "#1 cdk.wd1.cdk workday Senior Customer Success Manager JD warning_amber Choose …" at bounding box center [113, 105] width 212 height 18
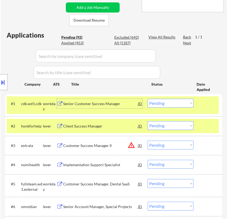
click at [111, 101] on div "Senior Customer Success Manager" at bounding box center [100, 103] width 75 height 5
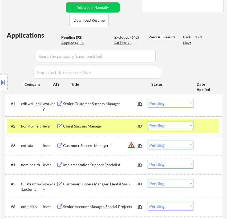
click at [95, 125] on div "Location Inclusions: remote" at bounding box center [47, 82] width 95 height 99
click at [120, 125] on div "Client Success Manager" at bounding box center [100, 125] width 75 height 5
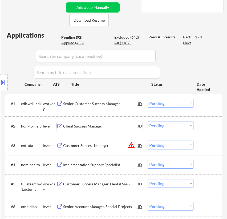
click at [166, 103] on select "Choose an option... Pending Applied Excluded (Questions) Excluded (Expired) Exc…" at bounding box center [171, 103] width 46 height 9
click at [148, 99] on select "Choose an option... Pending Applied Excluded (Questions) Excluded (Expired) Exc…" at bounding box center [171, 103] width 46 height 9
select select ""pending""
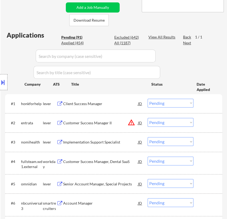
click at [112, 122] on div "Customer Success Manager II" at bounding box center [100, 122] width 75 height 5
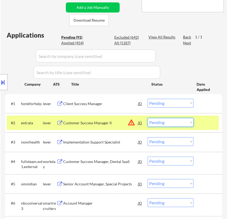
click at [187, 121] on select "Choose an option... Pending Applied Excluded (Questions) Excluded (Expired) Exc…" at bounding box center [171, 122] width 46 height 9
click at [148, 118] on select "Choose an option... Pending Applied Excluded (Questions) Excluded (Expired) Exc…" at bounding box center [171, 122] width 46 height 9
select select ""pending""
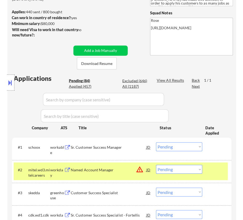
scroll to position [97, 0]
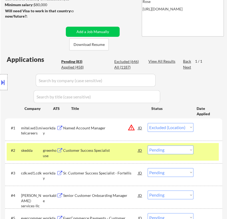
select select ""pending""
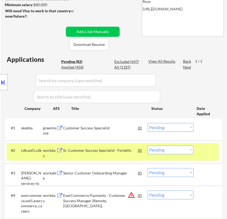
select select ""pending""
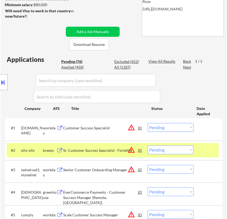
select select ""excluded__expired_""
select select ""pending""
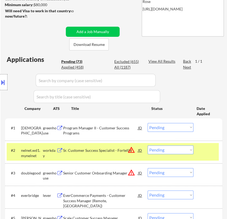
select select ""pending""
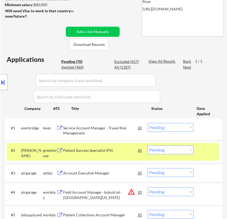
select select ""pending""
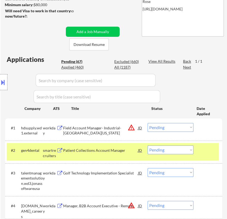
select select ""pending""
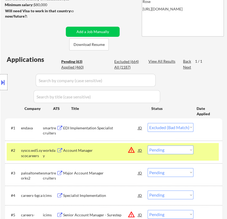
select select ""pending""
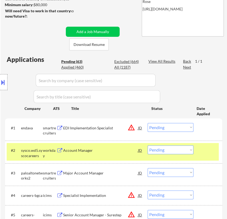
select select ""pending""
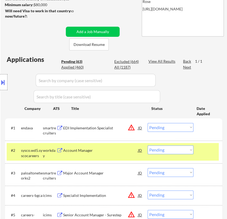
select select ""pending""
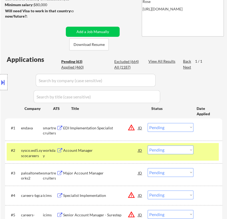
select select ""pending""
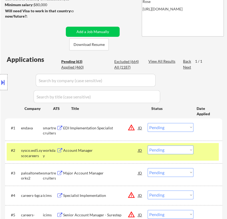
select select ""pending""
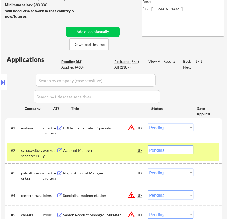
select select ""pending""
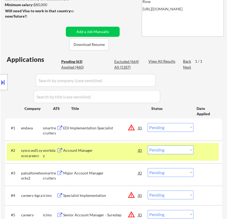
select select ""pending""
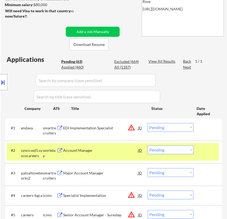
select select ""pending""
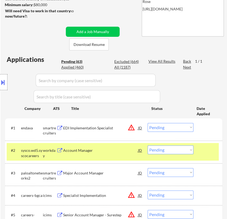
select select ""pending""
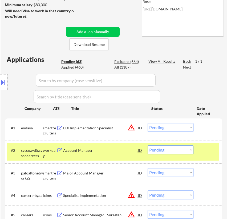
select select ""pending""
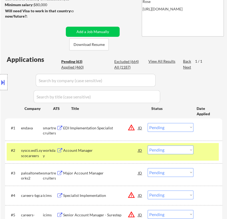
select select ""pending""
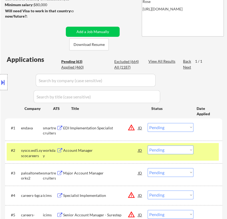
select select ""pending""
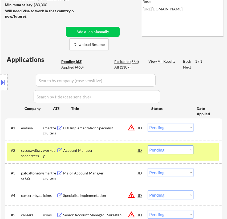
select select ""pending""
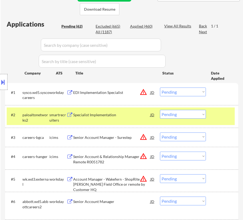
scroll to position [145, 0]
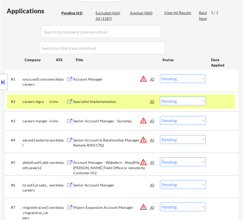
click at [212, 101] on div "#2 careers-bgca icims Specialist Implementation JD warning_amber Choose an opti…" at bounding box center [121, 101] width 228 height 14
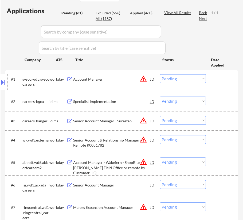
click at [181, 79] on select "Choose an option... Pending Applied Excluded (Questions) Excluded (Expired) Exc…" at bounding box center [183, 78] width 46 height 9
select select ""excluded__location_""
click at [160, 74] on select "Choose an option... Pending Applied Excluded (Questions) Excluded (Expired) Exc…" at bounding box center [183, 78] width 46 height 9
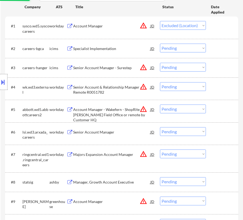
scroll to position [194, 0]
click at [98, 86] on div "Senior Account & Relationship Manager - Remote R0051782" at bounding box center [111, 89] width 77 height 10
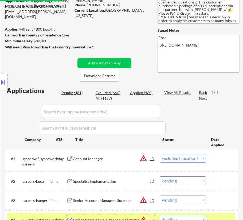
scroll to position [72, 0]
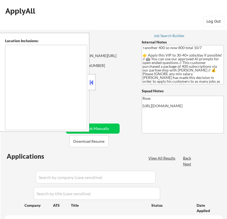
scroll to position [167, 0]
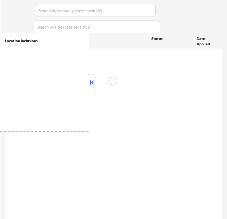
type textarea "remote"
select select ""pending""
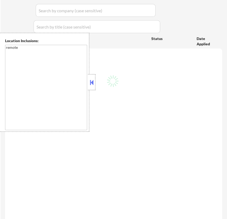
select select ""pending""
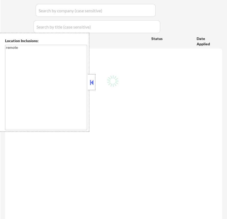
select select ""pending""
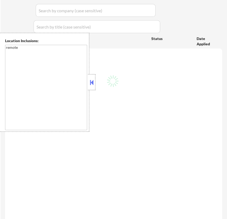
select select ""pending""
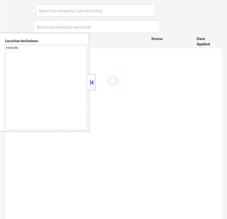
select select ""pending""
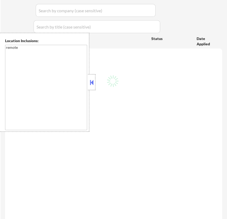
select select ""pending""
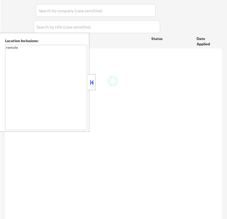
select select ""pending""
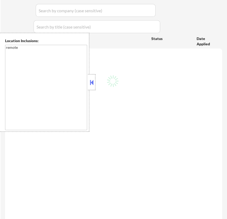
select select ""pending""
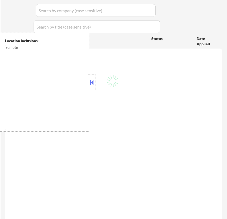
select select ""pending""
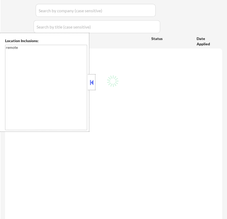
select select ""pending""
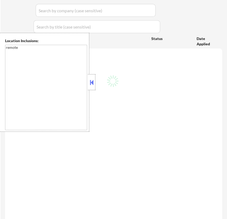
select select ""pending""
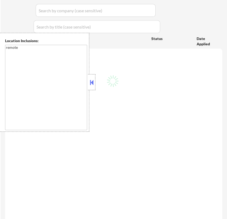
select select ""pending""
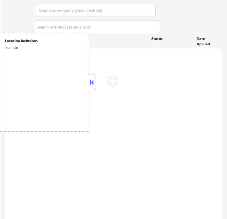
select select ""pending""
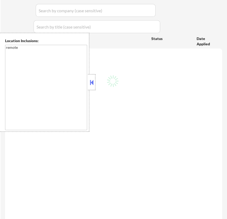
select select ""pending""
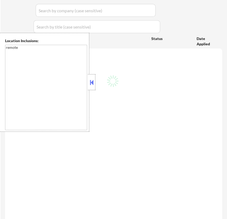
select select ""pending""
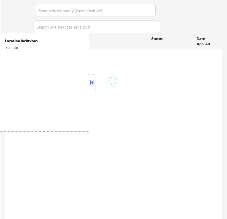
select select ""pending""
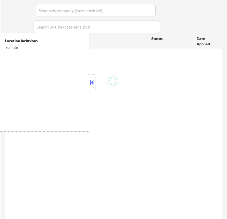
select select ""pending""
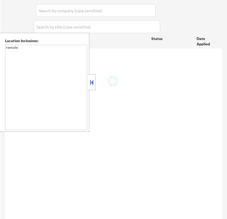
select select ""pending""
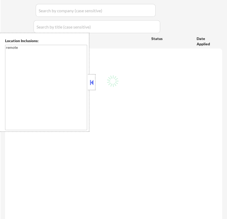
select select ""pending""
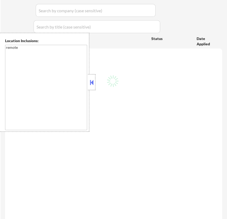
select select ""pending""
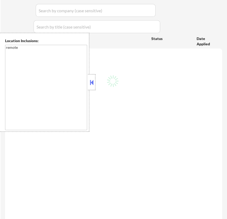
select select ""pending""
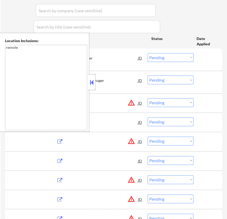
scroll to position [145, 0]
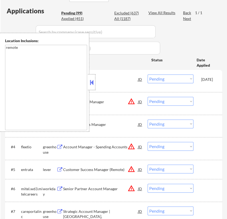
select select ""pending""
click at [91, 83] on button at bounding box center [92, 82] width 6 height 8
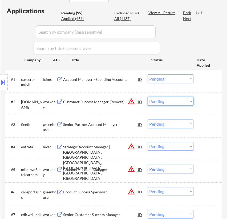
click at [162, 101] on select "Choose an option... Pending Applied Excluded (Questions) Excluded (Expired) Exc…" at bounding box center [171, 101] width 46 height 9
click at [148, 97] on select "Choose an option... Pending Applied Excluded (Questions) Excluded (Expired) Exc…" at bounding box center [171, 101] width 46 height 9
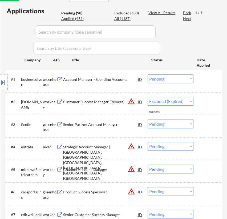
select select ""pending""
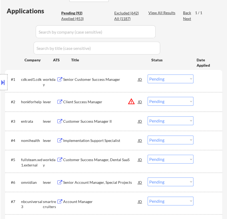
select select ""pending""
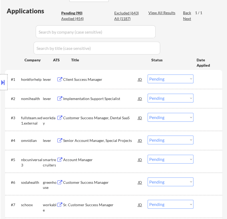
click at [171, 77] on select "Choose an option... Pending Applied Excluded (Questions) Excluded (Expired) Exc…" at bounding box center [171, 78] width 46 height 9
click at [148, 74] on select "Choose an option... Pending Applied Excluded (Questions) Excluded (Expired) Exc…" at bounding box center [171, 78] width 46 height 9
click at [99, 100] on div "Implementation Support Specialist" at bounding box center [100, 98] width 75 height 5
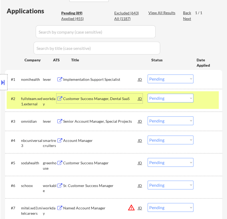
click at [85, 81] on div "Location Inclusions: remote" at bounding box center [47, 82] width 95 height 99
click at [93, 77] on div "Location Inclusions: remote" at bounding box center [47, 82] width 95 height 99
click at [114, 79] on div "Implementation Support Specialist" at bounding box center [100, 79] width 75 height 5
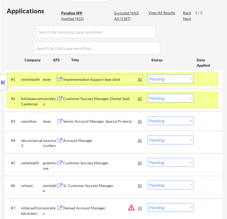
drag, startPoint x: 165, startPoint y: 77, endPoint x: 167, endPoint y: 80, distance: 3.1
click at [165, 77] on select "Choose an option... Pending Applied Excluded (Questions) Excluded (Expired) Exc…" at bounding box center [171, 78] width 46 height 9
click at [148, 74] on select "Choose an option... Pending Applied Excluded (Questions) Excluded (Expired) Exc…" at bounding box center [171, 78] width 46 height 9
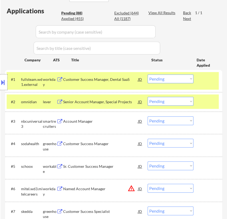
click at [171, 78] on select "Choose an option... Pending Applied Excluded (Questions) Excluded (Expired) Exc…" at bounding box center [171, 78] width 46 height 9
click at [148, 74] on select "Choose an option... Pending Applied Excluded (Questions) Excluded (Expired) Exc…" at bounding box center [171, 78] width 46 height 9
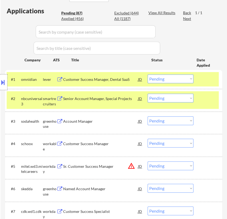
click at [120, 82] on div "Customer Success Manager, Dental SaaS" at bounding box center [100, 79] width 75 height 5
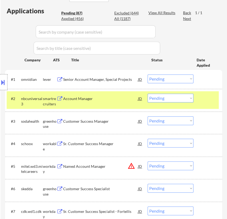
click at [91, 99] on div "Location Inclusions: remote" at bounding box center [47, 82] width 95 height 99
click at [119, 97] on div "Account Manager" at bounding box center [100, 98] width 75 height 5
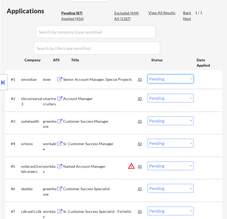
click at [160, 78] on select "Choose an option... Pending Applied Excluded (Questions) Excluded (Expired) Exc…" at bounding box center [171, 78] width 46 height 9
click at [148, 74] on select "Choose an option... Pending Applied Excluded (Questions) Excluded (Expired) Exc…" at bounding box center [171, 78] width 46 height 9
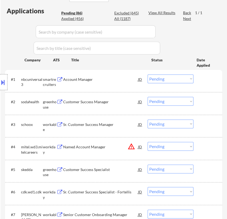
click at [119, 101] on div "Customer Success Manager" at bounding box center [100, 101] width 75 height 5
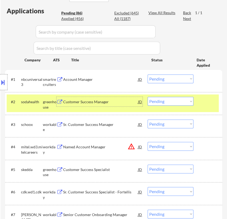
scroll to position [121, 0]
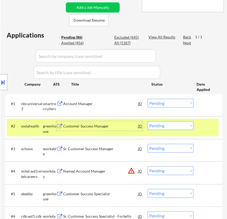
click at [171, 100] on select "Choose an option... Pending Applied Excluded (Questions) Excluded (Expired) Exc…" at bounding box center [171, 103] width 46 height 9
click at [148, 99] on select "Choose an option... Pending Applied Excluded (Questions) Excluded (Expired) Exc…" at bounding box center [171, 103] width 46 height 9
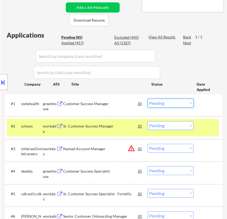
click at [178, 101] on select "Choose an option... Pending Applied Excluded (Questions) Excluded (Expired) Exc…" at bounding box center [171, 103] width 46 height 9
click at [148, 99] on select "Choose an option... Pending Applied Excluded (Questions) Excluded (Expired) Exc…" at bounding box center [171, 103] width 46 height 9
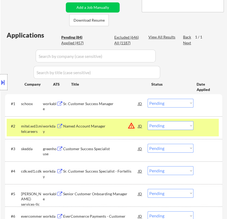
click at [118, 105] on div "Sr. Customer Success Manager" at bounding box center [100, 103] width 75 height 5
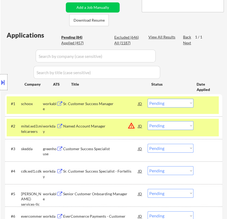
click at [172, 102] on select "Choose an option... Pending Applied Excluded (Questions) Excluded (Expired) Exc…" at bounding box center [171, 103] width 46 height 9
click at [148, 99] on select "Choose an option... Pending Applied Excluded (Questions) Excluded (Expired) Exc…" at bounding box center [171, 103] width 46 height 9
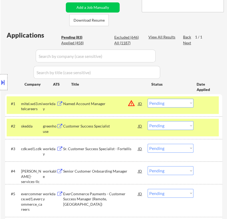
click at [117, 106] on div "Named Account Manager" at bounding box center [100, 103] width 75 height 5
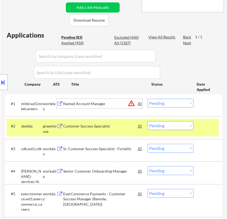
click at [118, 128] on div "Customer Success Specialist" at bounding box center [100, 125] width 75 height 5
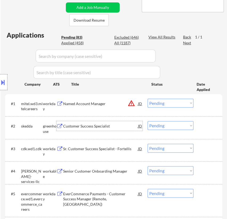
click at [163, 101] on select "Choose an option... Pending Applied Excluded (Questions) Excluded (Expired) Exc…" at bounding box center [171, 103] width 46 height 9
click at [148, 99] on select "Choose an option... Pending Applied Excluded (Questions) Excluded (Expired) Exc…" at bounding box center [171, 103] width 46 height 9
click at [188, 124] on select "Choose an option... Pending Applied Excluded (Questions) Excluded (Expired) Exc…" at bounding box center [171, 125] width 46 height 9
select select ""pending""
select select ""excluded__expired_""
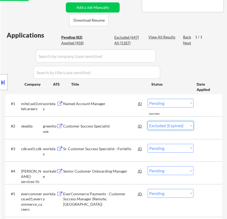
click at [148, 121] on select "Choose an option... Pending Applied Excluded (Questions) Excluded (Expired) Exc…" at bounding box center [171, 125] width 46 height 9
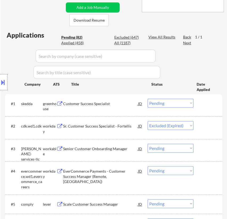
click at [179, 103] on select "Choose an option... Pending Applied Excluded (Questions) Excluded (Expired) Exc…" at bounding box center [171, 103] width 46 height 9
select select ""excluded__expired_""
click at [148, 99] on select "Choose an option... Pending Applied Excluded (Questions) Excluded (Expired) Exc…" at bounding box center [171, 103] width 46 height 9
select select ""pending""
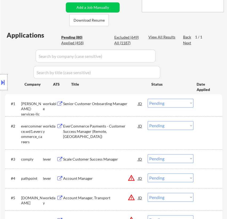
click at [104, 106] on div "Senior Customer Onboarding Manager" at bounding box center [100, 104] width 75 height 10
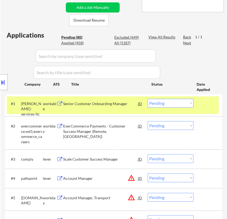
click at [173, 101] on select "Choose an option... Pending Applied Excluded (Questions) Excluded (Expired) Exc…" at bounding box center [171, 103] width 46 height 9
click at [148, 99] on select "Choose an option... Pending Applied Excluded (Questions) Excluded (Expired) Exc…" at bounding box center [171, 103] width 46 height 9
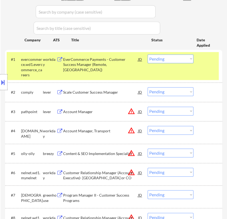
scroll to position [145, 0]
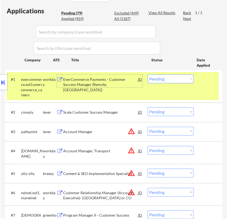
click at [111, 77] on div "EverCommerce Payments - Customer Success Manager (Remote, US)" at bounding box center [100, 85] width 75 height 16
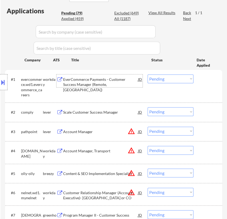
click at [173, 78] on select "Choose an option... Pending Applied Excluded (Questions) Excluded (Expired) Exc…" at bounding box center [171, 78] width 46 height 9
click at [148, 74] on select "Choose an option... Pending Applied Excluded (Questions) Excluded (Expired) Exc…" at bounding box center [171, 78] width 46 height 9
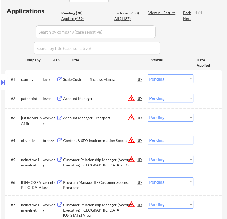
click at [125, 80] on div "Scale Customer Success Manager" at bounding box center [100, 79] width 75 height 5
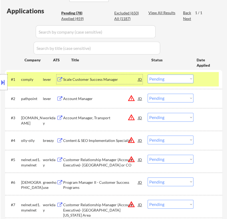
click at [164, 77] on select "Choose an option... Pending Applied Excluded (Questions) Excluded (Expired) Exc…" at bounding box center [171, 78] width 46 height 9
click at [148, 74] on select "Choose an option... Pending Applied Excluded (Questions) Excluded (Expired) Exc…" at bounding box center [171, 78] width 46 height 9
click at [99, 97] on div "Account Manager" at bounding box center [100, 98] width 75 height 5
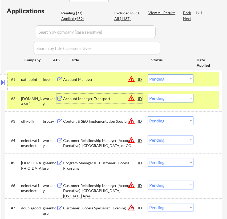
click at [109, 98] on div "Account Manager, Transport" at bounding box center [100, 98] width 75 height 5
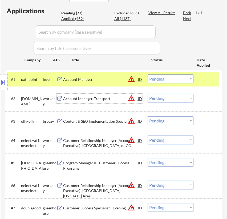
click at [168, 79] on select "Choose an option... Pending Applied Excluded (Questions) Excluded (Expired) Exc…" at bounding box center [171, 78] width 46 height 9
select select ""excluded__location_""
click at [148, 74] on select "Choose an option... Pending Applied Excluded (Questions) Excluded (Expired) Exc…" at bounding box center [171, 78] width 46 height 9
click at [103, 120] on div "Content & SEO Implementation Specialist" at bounding box center [100, 121] width 75 height 5
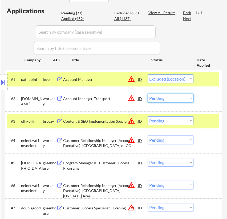
click at [176, 96] on select "Choose an option... Pending Applied Excluded (Questions) Excluded (Expired) Exc…" at bounding box center [171, 98] width 46 height 9
select select ""excluded__location_""
click at [148, 94] on select "Choose an option... Pending Applied Excluded (Questions) Excluded (Expired) Exc…" at bounding box center [171, 98] width 46 height 9
click at [188, 119] on select "Choose an option... Pending Applied Excluded (Questions) Excluded (Expired) Exc…" at bounding box center [171, 120] width 46 height 9
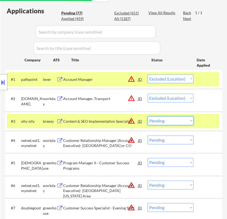
select select ""excluded__expired_""
click at [148, 116] on select "Choose an option... Pending Applied Excluded (Questions) Excluded (Expired) Exc…" at bounding box center [171, 120] width 46 height 9
click at [106, 144] on div "Customer Relationship Manager (Account Executive)- Northern CA or CO" at bounding box center [100, 143] width 75 height 10
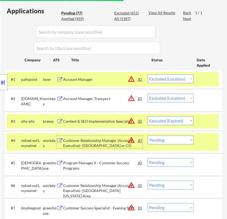
click at [179, 140] on select "Choose an option... Pending Applied Excluded (Questions) Excluded (Expired) Exc…" at bounding box center [171, 139] width 46 height 9
select select ""excluded__expired_""
click at [148, 135] on select "Choose an option... Pending Applied Excluded (Questions) Excluded (Expired) Exc…" at bounding box center [171, 139] width 46 height 9
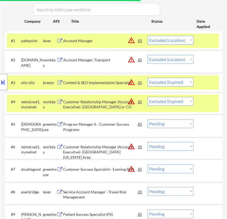
scroll to position [194, 0]
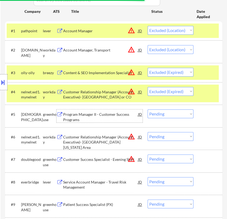
click at [99, 112] on div "Program Manager II - Customer Success Programs" at bounding box center [100, 117] width 75 height 10
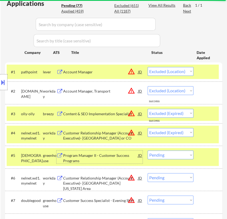
scroll to position [145, 0]
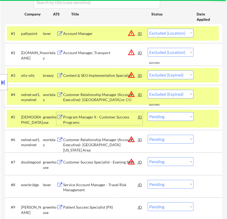
select select ""pending""
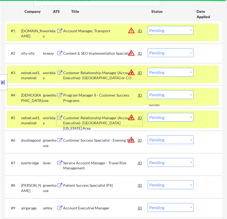
select select ""excluded__location_""
select select ""excluded__expired_""
select select ""pending""
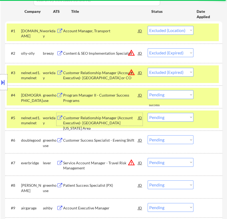
select select ""pending""
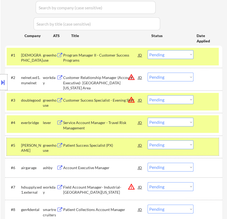
click at [213, 141] on div at bounding box center [208, 145] width 15 height 10
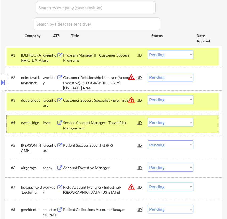
drag, startPoint x: 211, startPoint y: 127, endPoint x: 210, endPoint y: 119, distance: 7.8
click at [211, 127] on div "#4 everbridge lever Service Account Manager - Travel Risk Management JD warning…" at bounding box center [113, 124] width 212 height 18
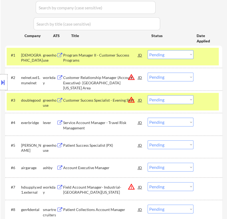
click at [207, 100] on div at bounding box center [208, 100] width 15 height 10
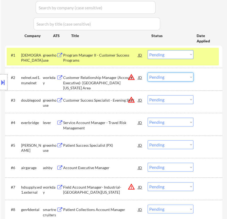
click at [180, 76] on select "Choose an option... Pending Applied Excluded (Questions) Excluded (Expired) Exc…" at bounding box center [171, 76] width 46 height 9
click at [148, 72] on select "Choose an option... Pending Applied Excluded (Questions) Excluded (Expired) Exc…" at bounding box center [171, 76] width 46 height 9
select select ""pending""
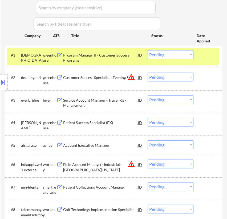
click at [187, 55] on select "Choose an option... Pending Applied Excluded (Questions) Excluded (Expired) Exc…" at bounding box center [171, 54] width 46 height 9
click at [148, 50] on select "Choose an option... Pending Applied Excluded (Questions) Excluded (Expired) Exc…" at bounding box center [171, 54] width 46 height 9
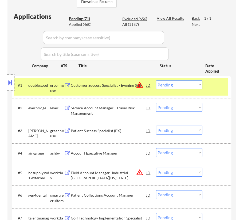
scroll to position [145, 0]
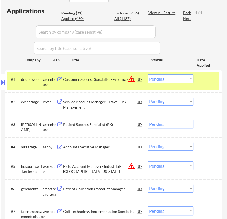
click at [107, 80] on div "Customer Success Specialist - Evening Shift" at bounding box center [100, 79] width 75 height 5
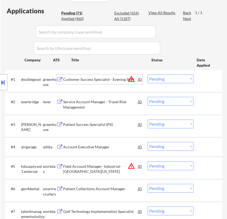
click at [88, 103] on div "Location Inclusions: remote" at bounding box center [47, 82] width 95 height 99
click at [122, 101] on div "Service Account Manager - Travel Risk Management" at bounding box center [100, 104] width 75 height 10
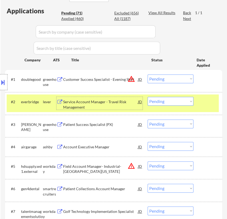
click at [167, 77] on select "Choose an option... Pending Applied Excluded (Questions) Excluded (Expired) Exc…" at bounding box center [171, 78] width 46 height 9
click at [148, 74] on select "Choose an option... Pending Applied Excluded (Questions) Excluded (Expired) Exc…" at bounding box center [171, 78] width 46 height 9
select select ""pending""
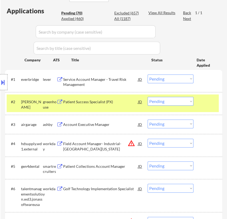
click at [119, 102] on div "Patient Success Specialist (PX)" at bounding box center [100, 101] width 75 height 5
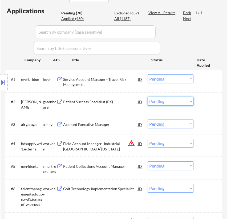
click at [168, 102] on select "Choose an option... Pending Applied Excluded (Questions) Excluded (Expired) Exc…" at bounding box center [171, 101] width 46 height 9
click at [148, 97] on select "Choose an option... Pending Applied Excluded (Questions) Excluded (Expired) Exc…" at bounding box center [171, 101] width 46 height 9
select select ""pending""
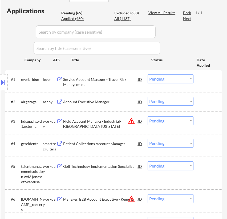
click at [167, 78] on select "Choose an option... Pending Applied Excluded (Questions) Excluded (Expired) Exc…" at bounding box center [171, 78] width 46 height 9
click at [148, 74] on select "Choose an option... Pending Applied Excluded (Questions) Excluded (Expired) Exc…" at bounding box center [171, 78] width 46 height 9
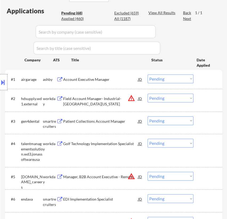
click at [106, 78] on div "Account Executive Manager" at bounding box center [100, 79] width 75 height 5
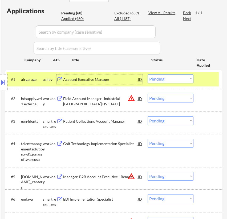
click at [170, 79] on select "Choose an option... Pending Applied Excluded (Questions) Excluded (Expired) Exc…" at bounding box center [171, 78] width 46 height 9
click at [148, 74] on select "Choose an option... Pending Applied Excluded (Questions) Excluded (Expired) Exc…" at bounding box center [171, 78] width 46 height 9
click at [116, 99] on div "Field Account Manager- Industrial- Northern New Jersey" at bounding box center [100, 101] width 75 height 10
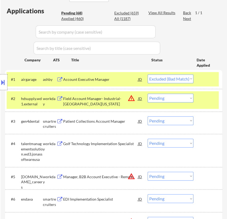
select select ""pending""
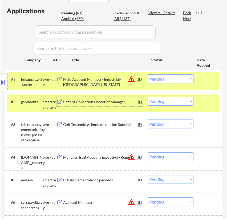
click at [116, 101] on div "Patient Collections Account Manager" at bounding box center [100, 101] width 75 height 5
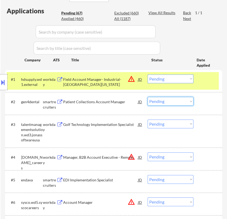
drag, startPoint x: 157, startPoint y: 101, endPoint x: 157, endPoint y: 104, distance: 3.5
click at [157, 101] on select "Choose an option... Pending Applied Excluded (Questions) Excluded (Expired) Exc…" at bounding box center [171, 101] width 46 height 9
click at [148, 97] on select "Choose an option... Pending Applied Excluded (Questions) Excluded (Expired) Exc…" at bounding box center [171, 101] width 46 height 9
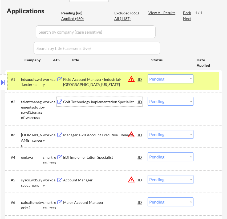
click at [110, 99] on div "Golf Technology Implementation Specialist" at bounding box center [100, 101] width 75 height 5
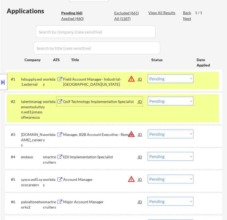
click at [175, 102] on select "Choose an option... Pending Applied Excluded (Questions) Excluded (Expired) Exc…" at bounding box center [171, 101] width 46 height 9
select select ""excluded__expired_""
click at [148, 97] on select "Choose an option... Pending Applied Excluded (Questions) Excluded (Expired) Exc…" at bounding box center [171, 101] width 46 height 9
click at [166, 78] on select "Choose an option... Pending Applied Excluded (Questions) Excluded (Expired) Exc…" at bounding box center [171, 78] width 46 height 9
select select ""excluded__bad_match_""
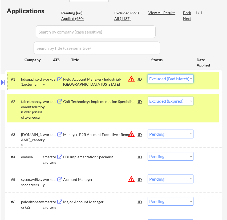
click at [148, 74] on select "Choose an option... Pending Applied Excluded (Questions) Excluded (Expired) Exc…" at bounding box center [171, 78] width 46 height 9
click at [100, 135] on div "Manager, B2B Account Executive - Remote" at bounding box center [100, 134] width 75 height 5
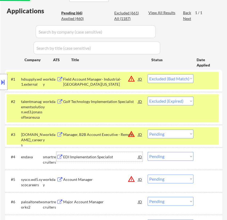
click at [100, 159] on div "EDI Implementation Specialist" at bounding box center [100, 157] width 75 height 5
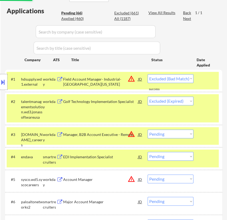
select select ""pending""
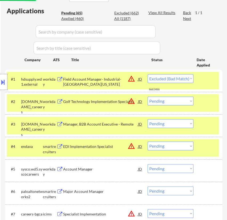
select select ""pending""
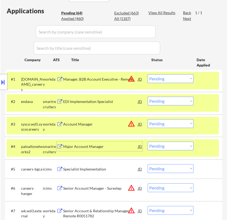
click at [207, 149] on div at bounding box center [208, 147] width 15 height 10
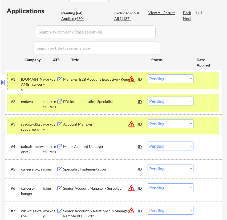
click at [208, 125] on div at bounding box center [208, 124] width 15 height 10
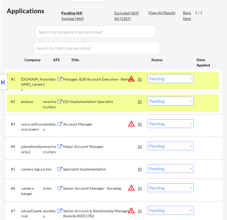
select select ""pending""
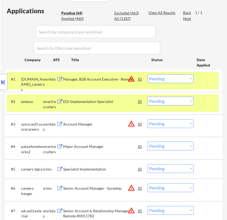
select select ""pending""
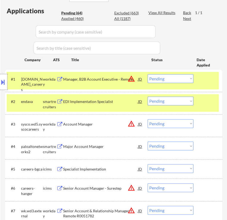
select select ""pending""
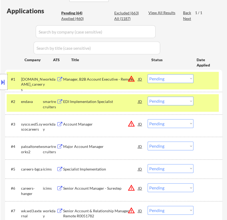
select select ""pending""
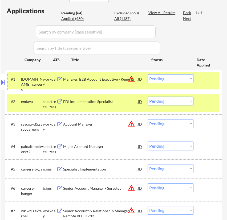
select select ""pending""
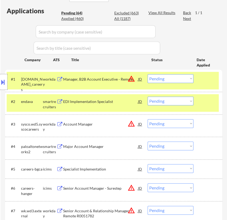
select select ""pending""
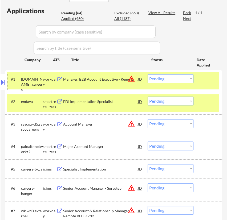
select select ""pending""
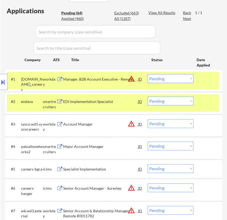
select select ""pending""
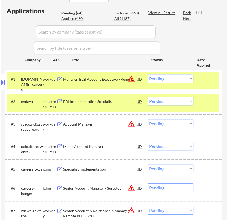
select select ""pending""
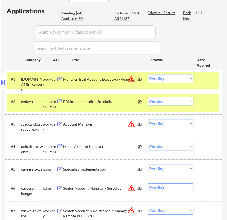
select select ""pending""
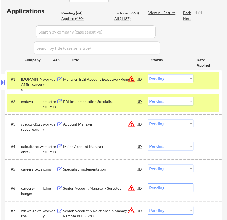
select select ""pending""
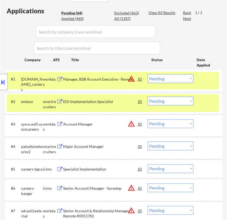
select select ""pending""
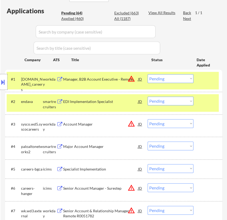
select select ""pending""
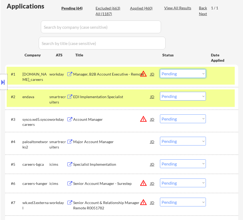
click at [173, 72] on select "Choose an option... Pending Applied Excluded (Questions) Excluded (Expired) Exc…" at bounding box center [183, 73] width 46 height 9
click at [160, 69] on select "Choose an option... Pending Applied Excluded (Questions) Excluded (Expired) Exc…" at bounding box center [183, 73] width 46 height 9
click at [121, 120] on div "Account Manager" at bounding box center [111, 119] width 77 height 5
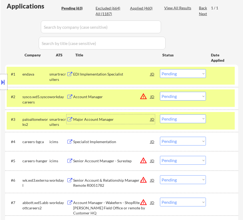
click at [177, 72] on select "Choose an option... Pending Applied Excluded (Questions) Excluded (Expired) Exc…" at bounding box center [183, 73] width 46 height 9
select select ""excluded__bad_match_""
click at [160, 69] on select "Choose an option... Pending Applied Excluded (Questions) Excluded (Expired) Exc…" at bounding box center [183, 73] width 46 height 9
click at [124, 120] on div "Major Account Manager" at bounding box center [111, 119] width 77 height 5
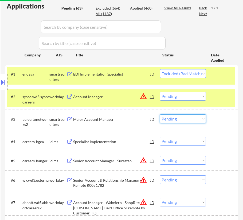
click at [189, 120] on select "Choose an option... Pending Applied Excluded (Questions) Excluded (Expired) Exc…" at bounding box center [183, 119] width 46 height 9
select select ""excluded__expired_""
click at [160, 115] on select "Choose an option... Pending Applied Excluded (Questions) Excluded (Expired) Exc…" at bounding box center [183, 119] width 46 height 9
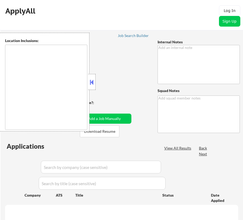
type textarea "+another 400 so now 800 total 10/7 👉 Apply this VIP to 30-40+ jobs/day if possi…"
type textarea "Rose [URL][DOMAIN_NAME]"
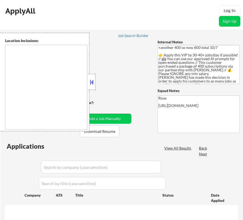
scroll to position [167, 0]
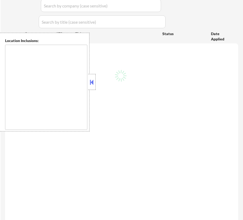
type textarea "remote"
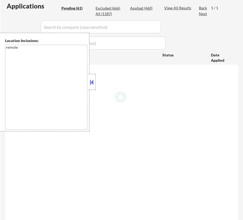
click at [90, 79] on button at bounding box center [92, 82] width 6 height 8
